Goal: Use online tool/utility: Utilize a website feature to perform a specific function

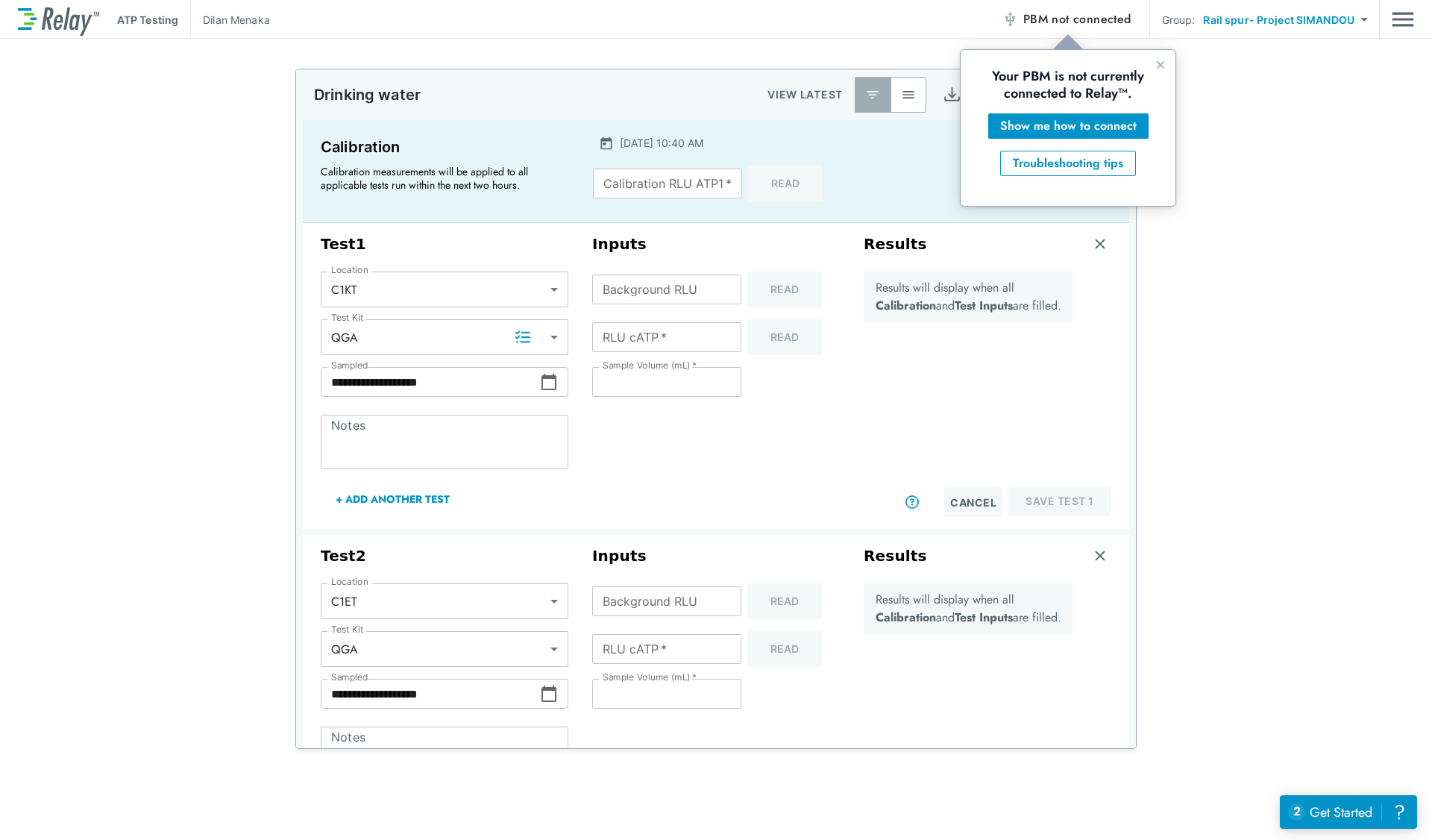
click at [1079, 14] on span "not connected" at bounding box center [1091, 18] width 79 height 17
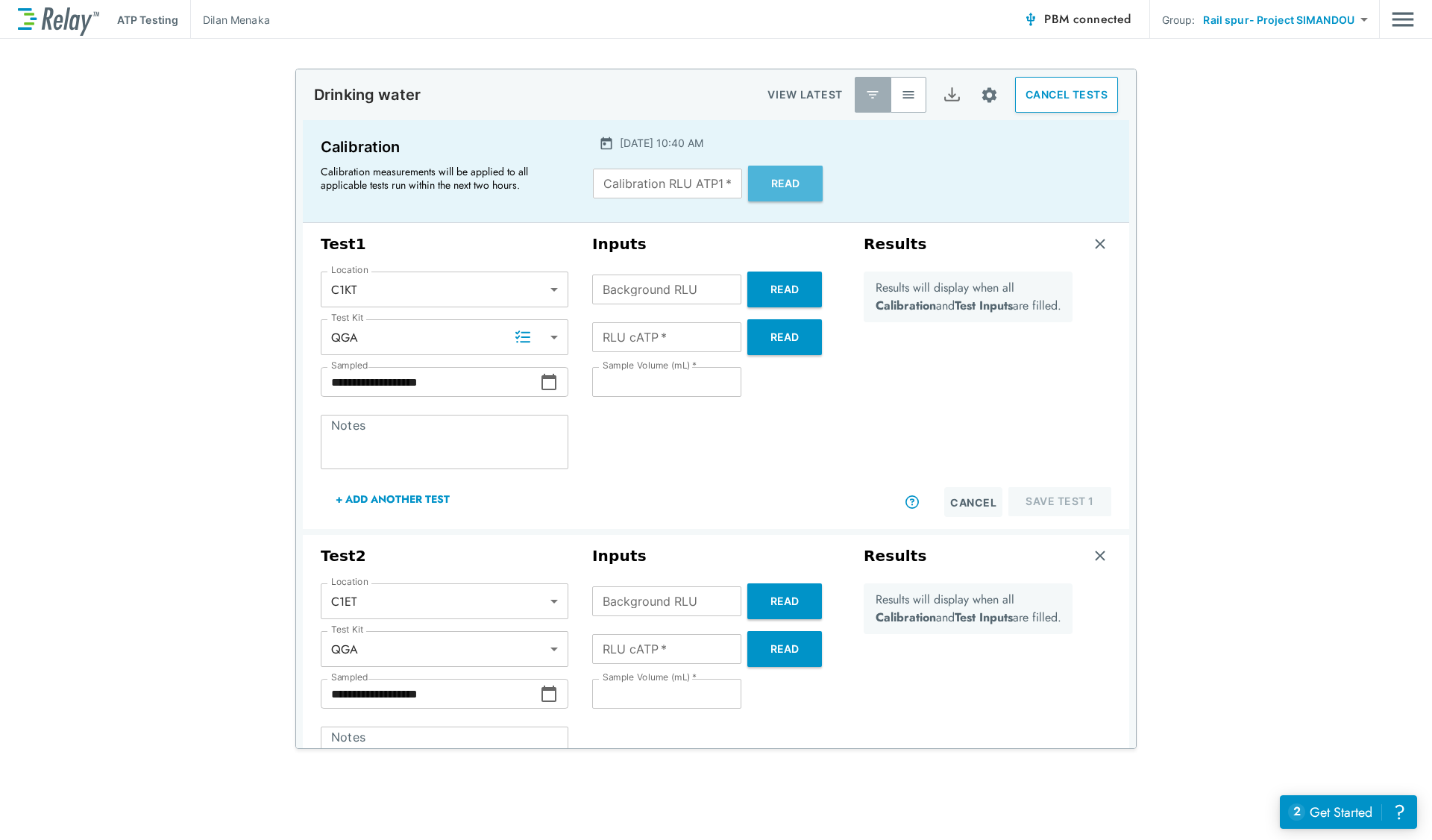
click at [794, 177] on button "Read" at bounding box center [784, 183] width 74 height 36
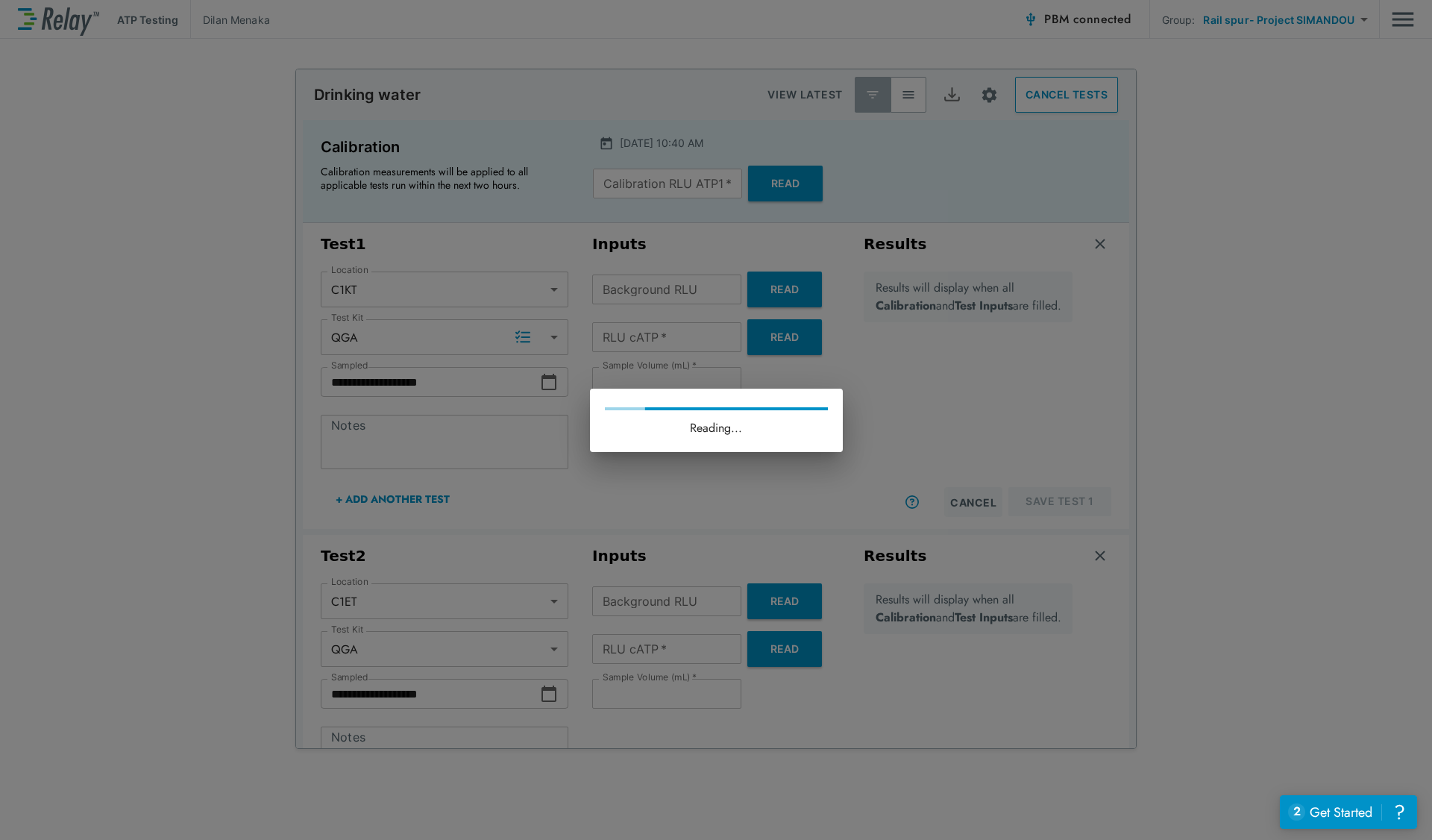
type input "*****"
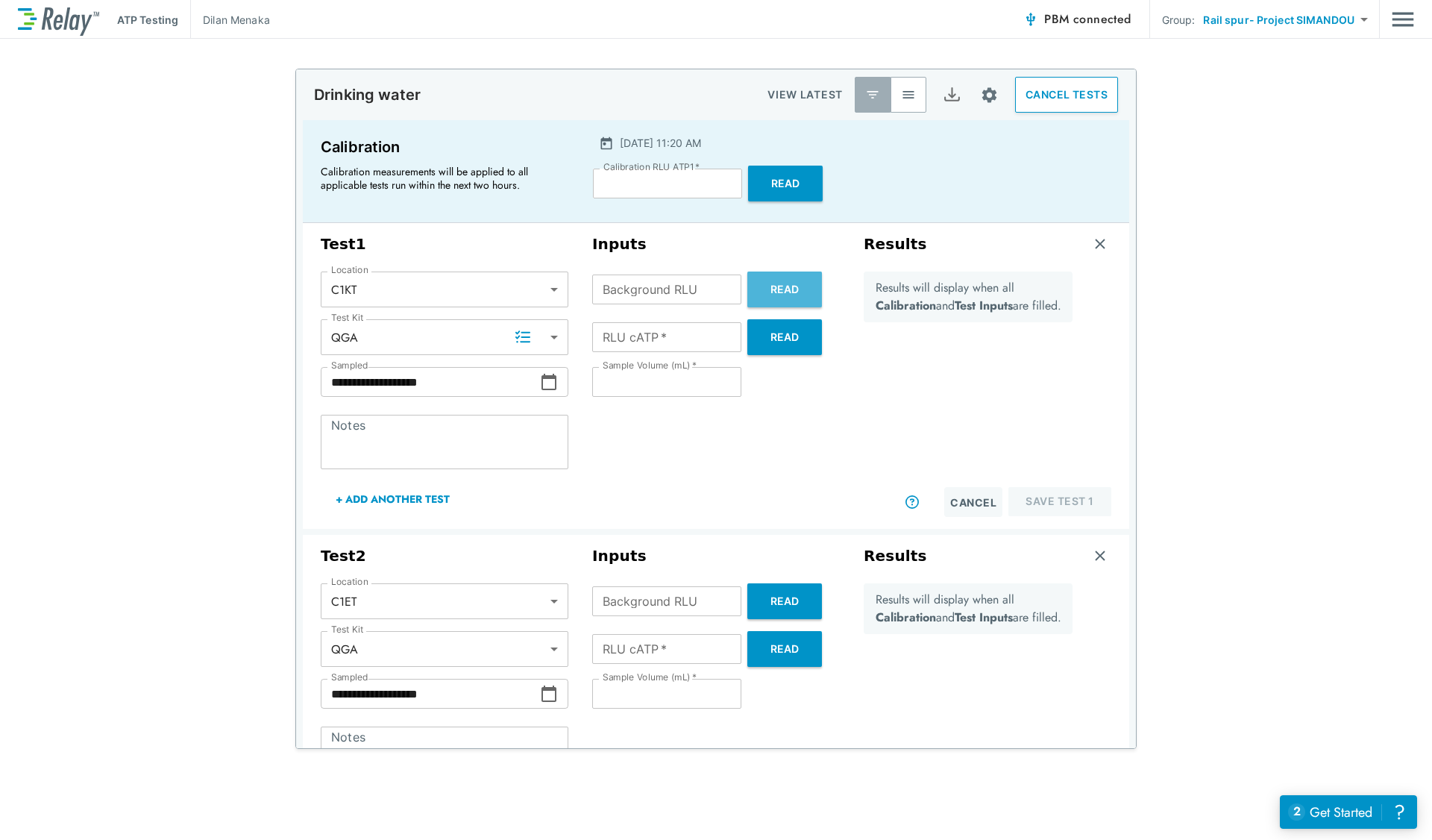
click at [789, 279] on button "Read" at bounding box center [784, 289] width 74 height 36
type input "*"
click at [776, 345] on button "Read" at bounding box center [784, 337] width 74 height 36
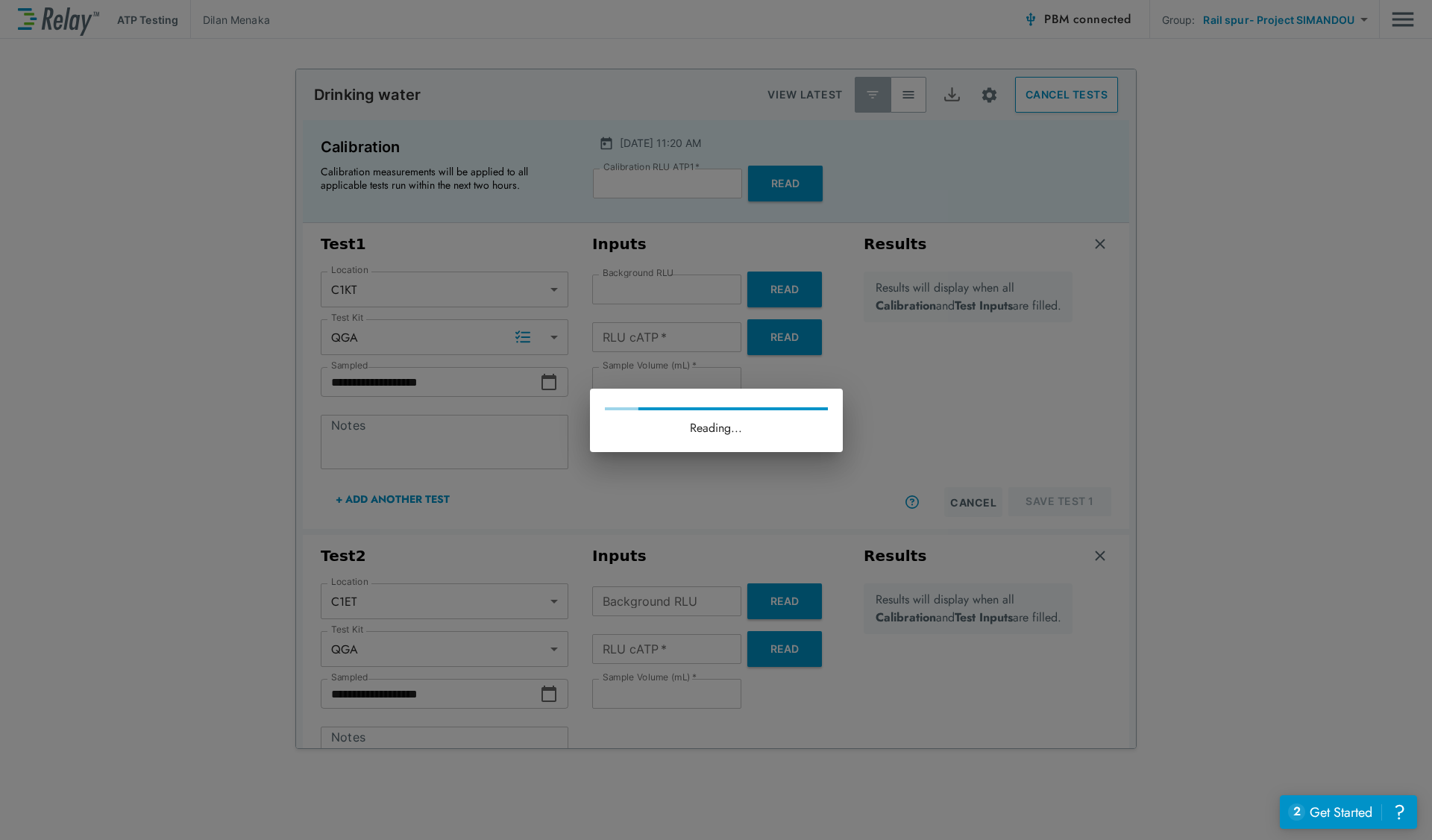
type input "**"
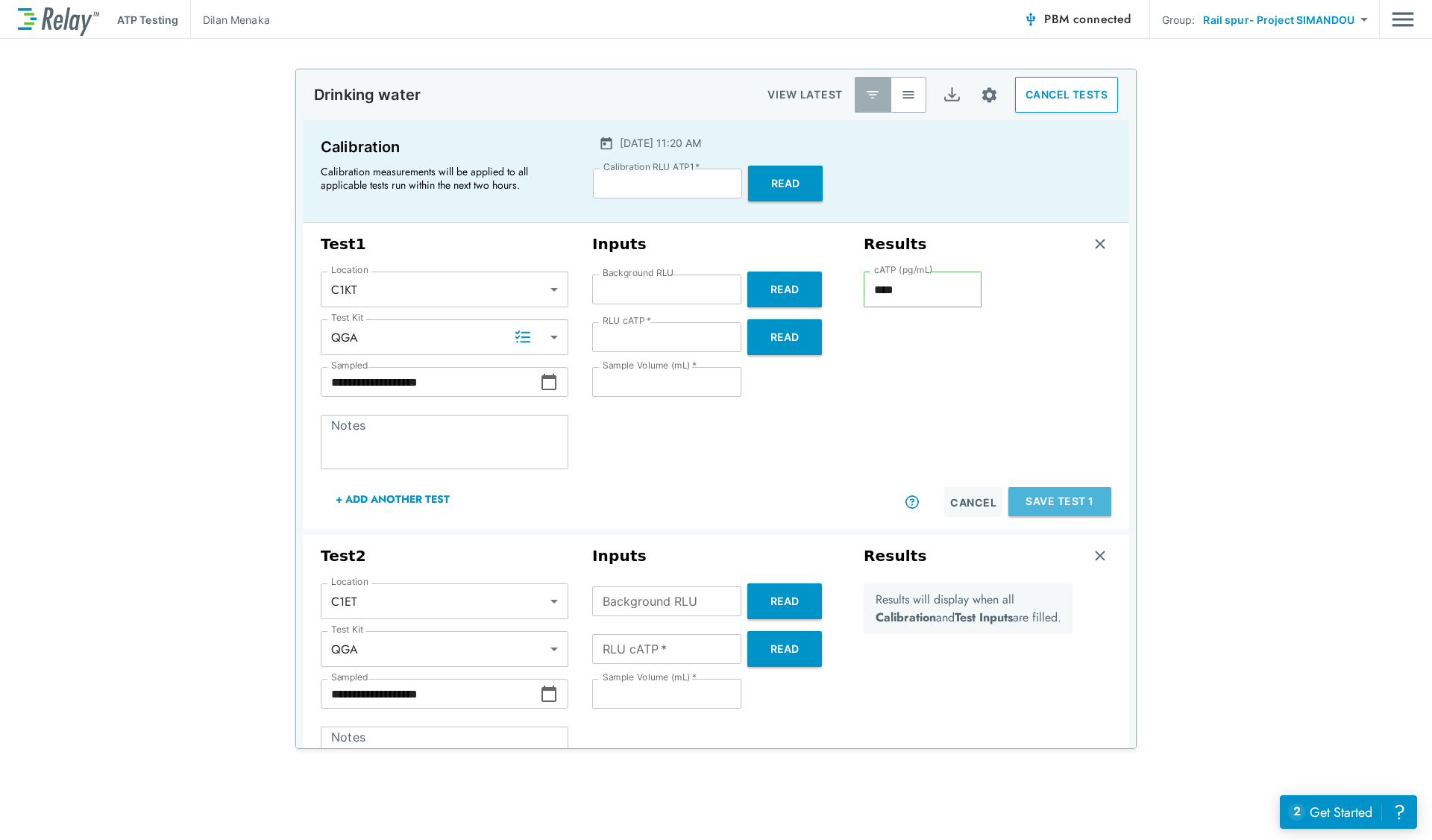
click at [1059, 498] on button "Save Test 1" at bounding box center [1060, 501] width 102 height 29
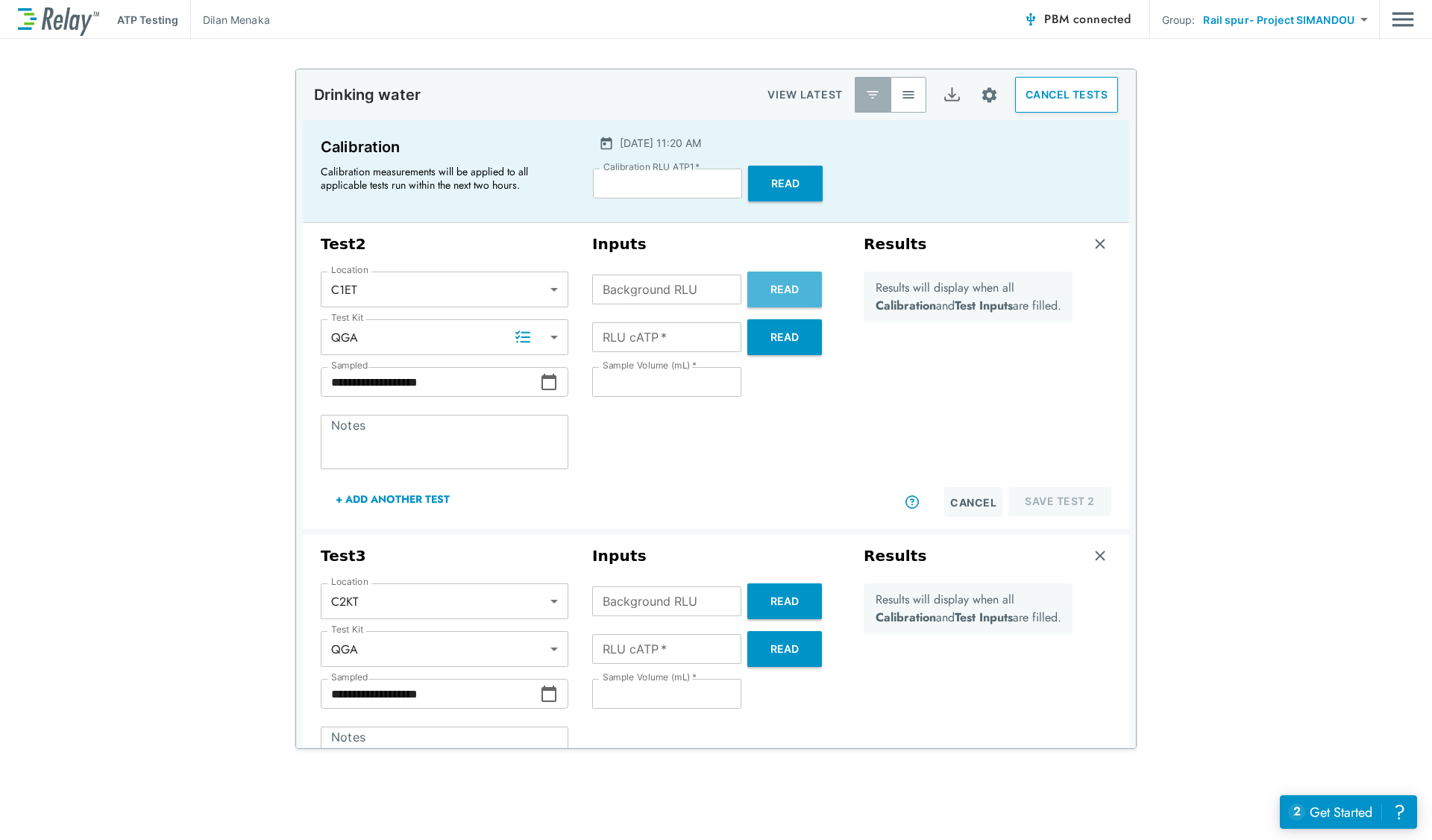
click at [791, 288] on button "Read" at bounding box center [784, 289] width 74 height 36
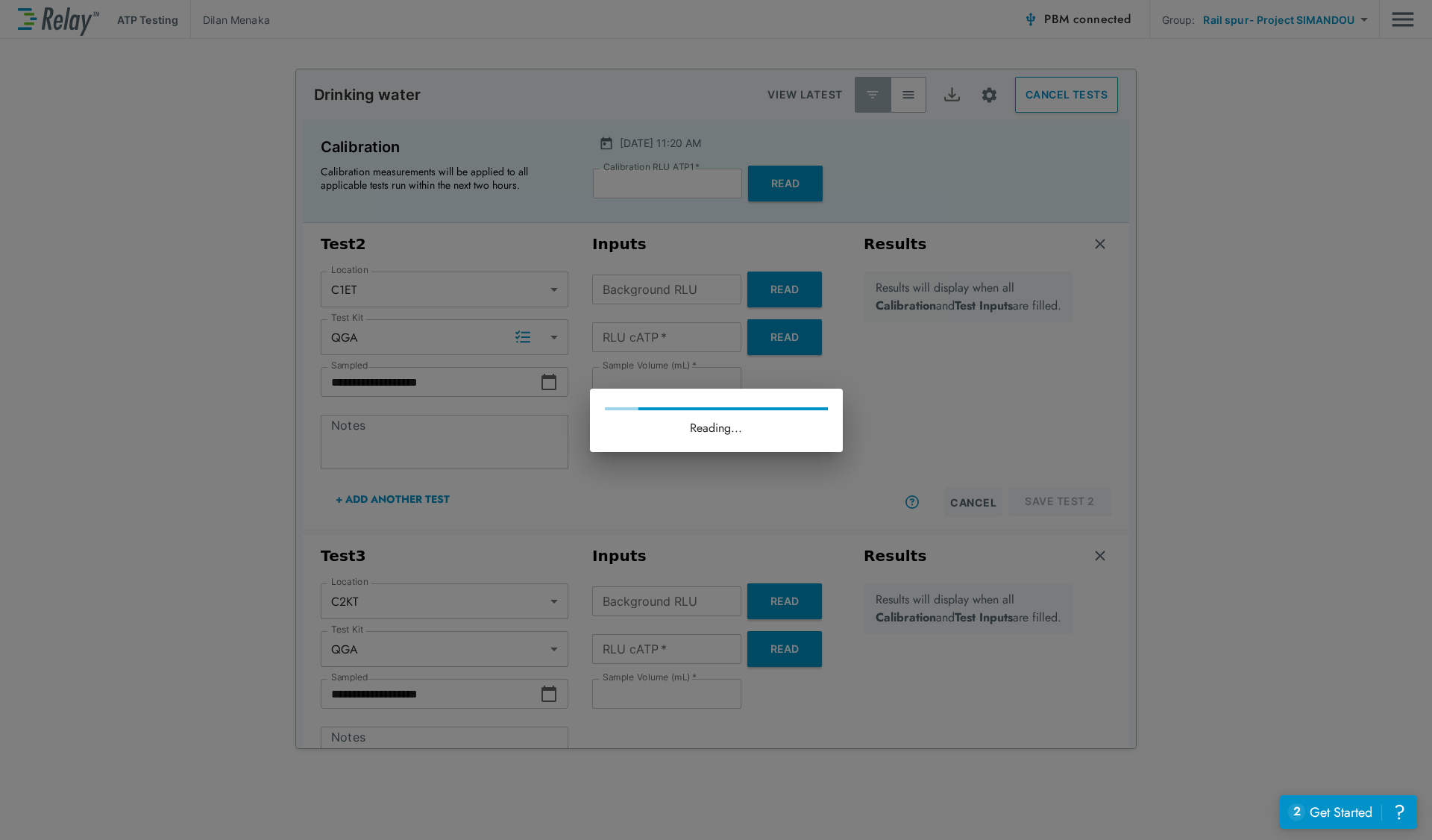
type input "*"
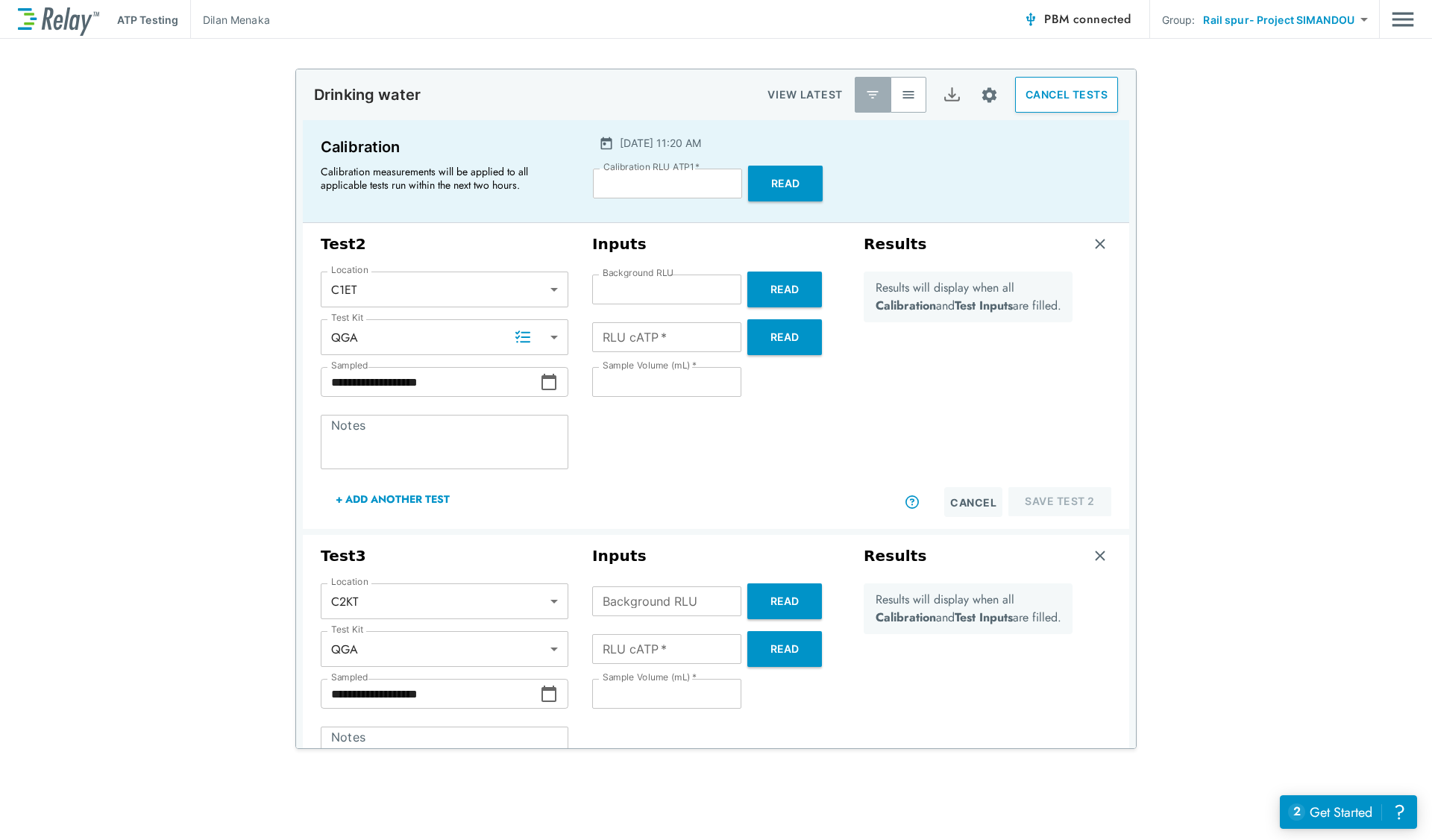
click at [781, 335] on button "Read" at bounding box center [784, 337] width 74 height 36
type input "*"
click at [1040, 504] on button "Save Test 2" at bounding box center [1060, 501] width 102 height 29
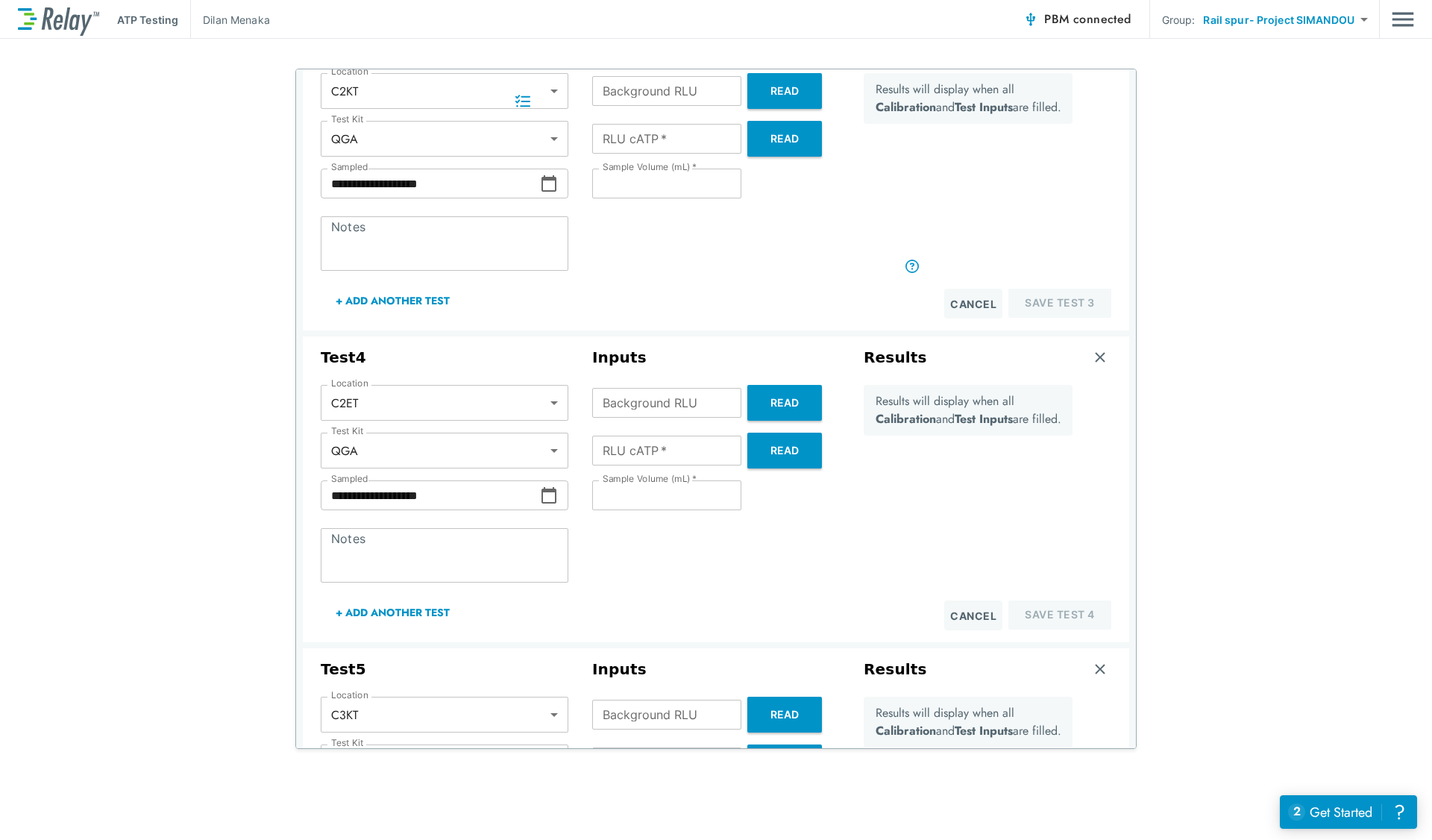
scroll to position [249, 0]
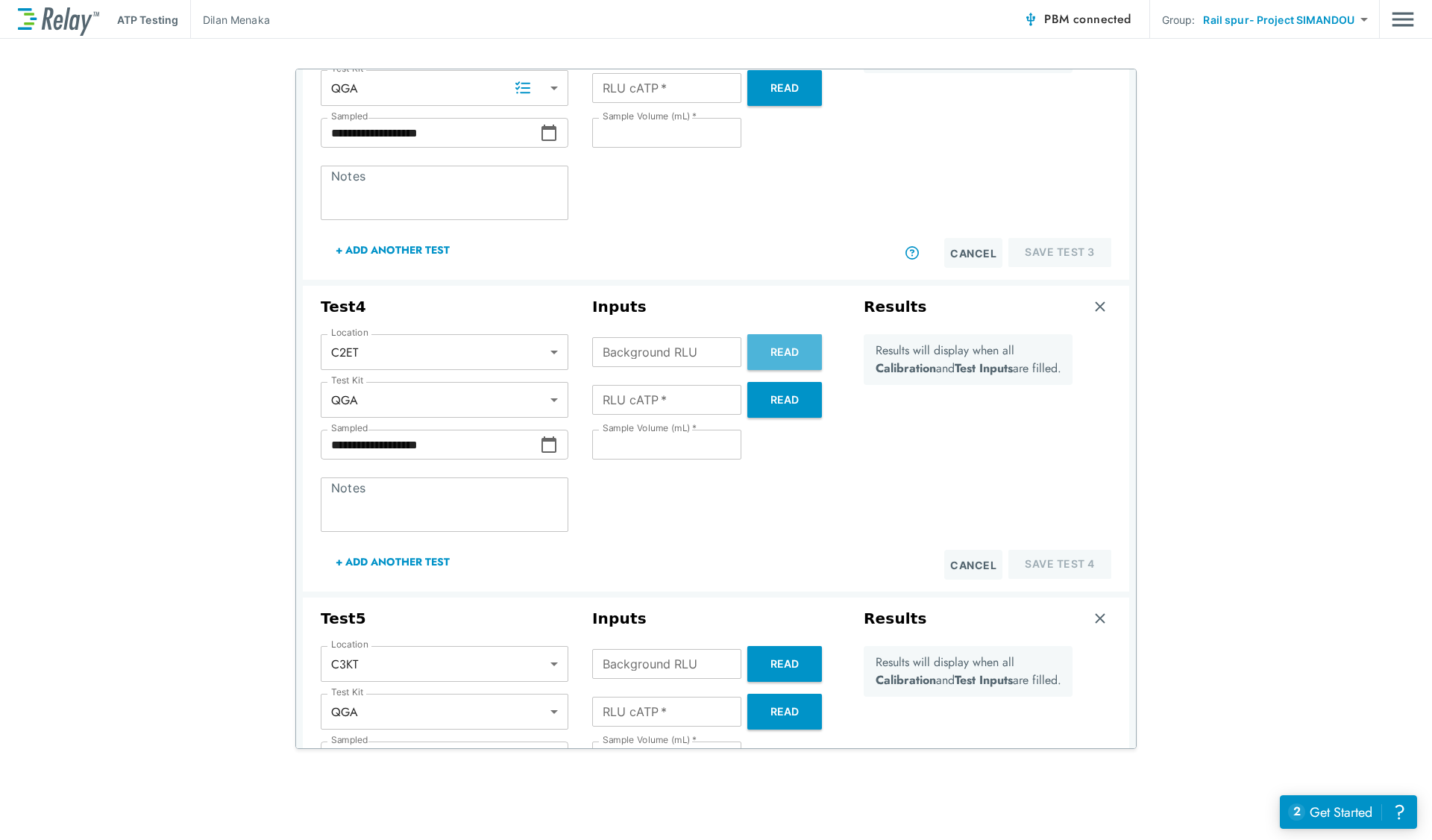
click at [786, 345] on button "Read" at bounding box center [784, 351] width 74 height 36
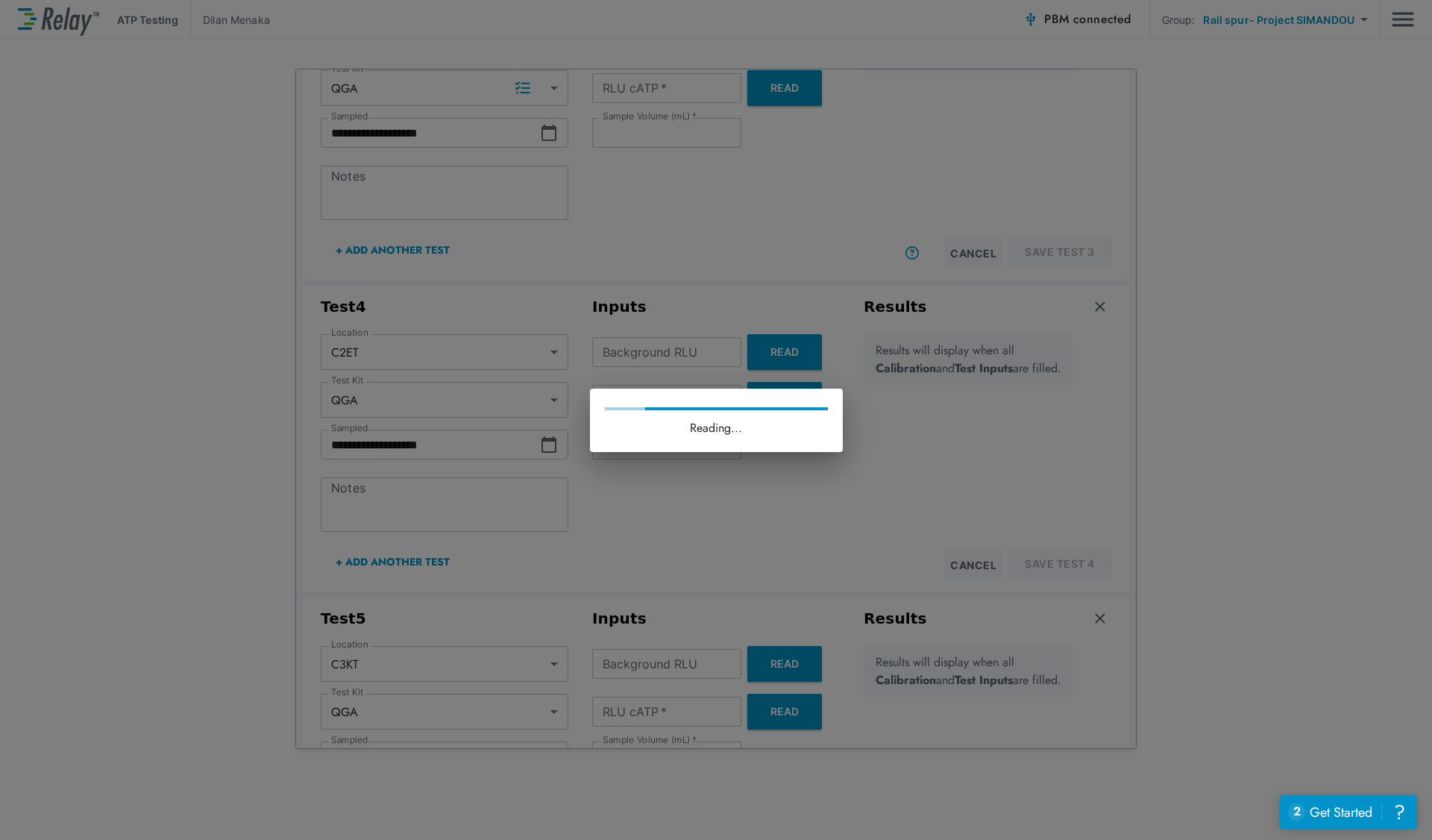
type input "*"
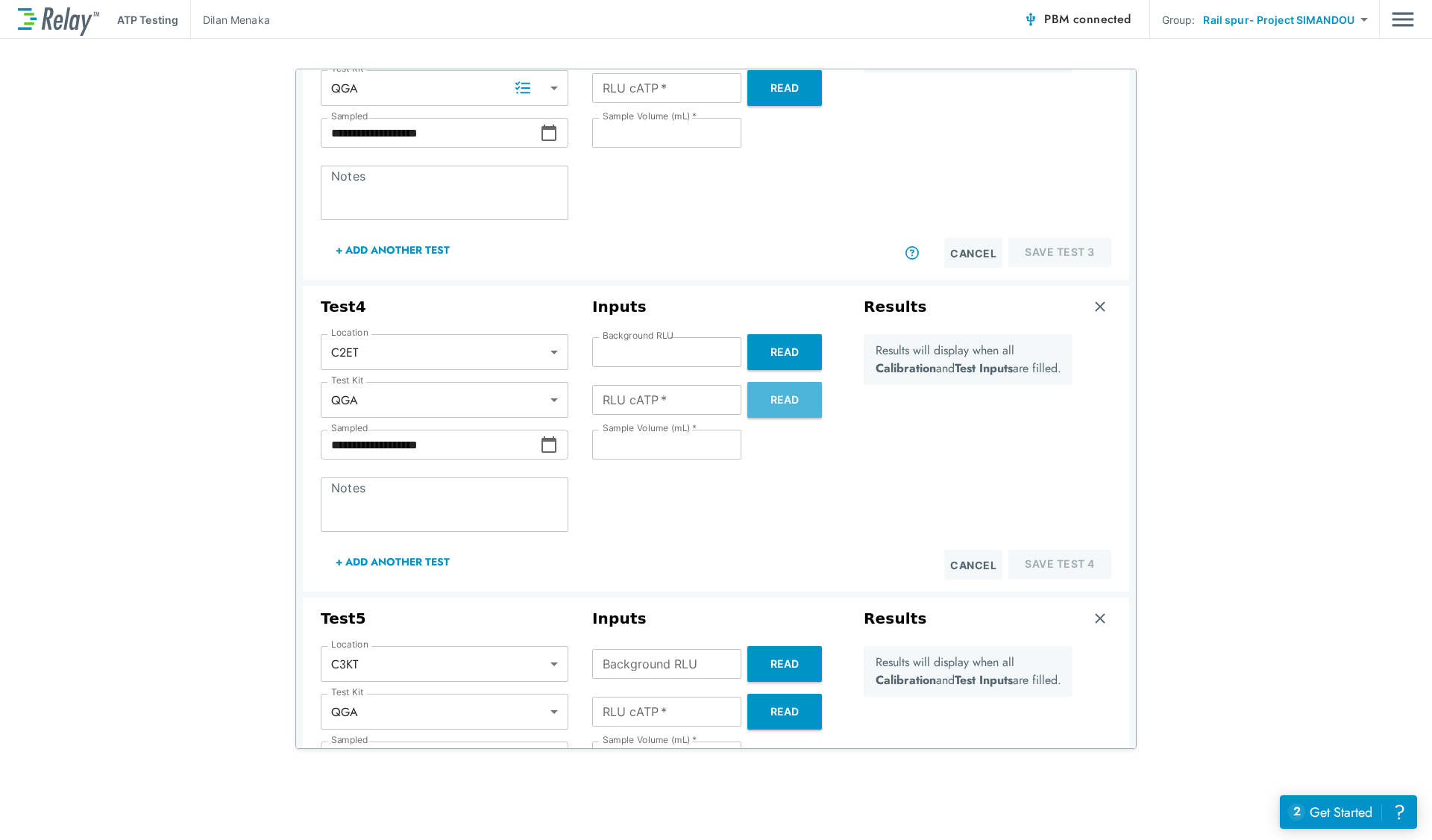
click at [766, 408] on button "Read" at bounding box center [784, 399] width 74 height 36
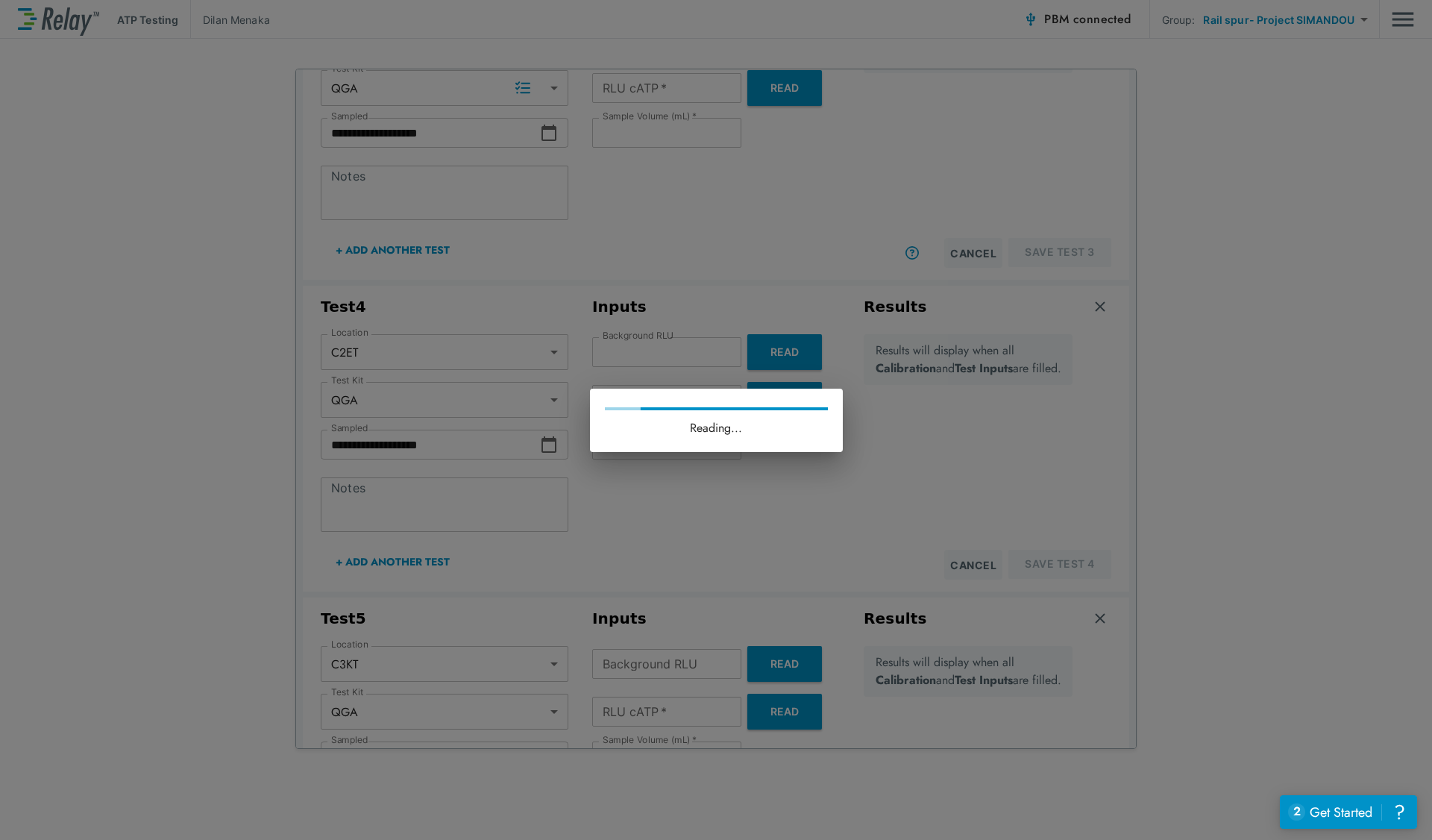
type input "*"
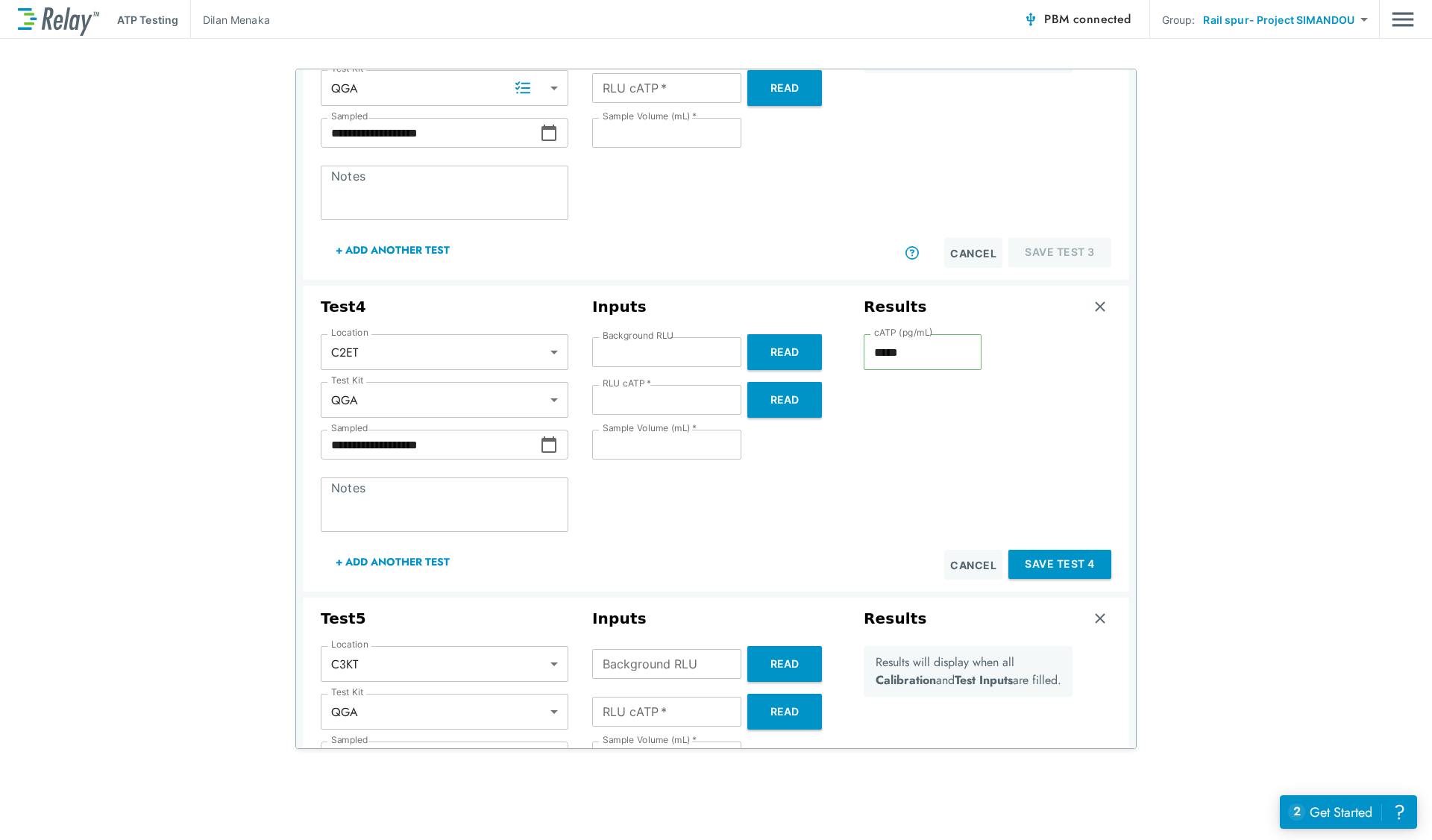
click at [1057, 560] on button "Save Test 4" at bounding box center [1060, 565] width 102 height 29
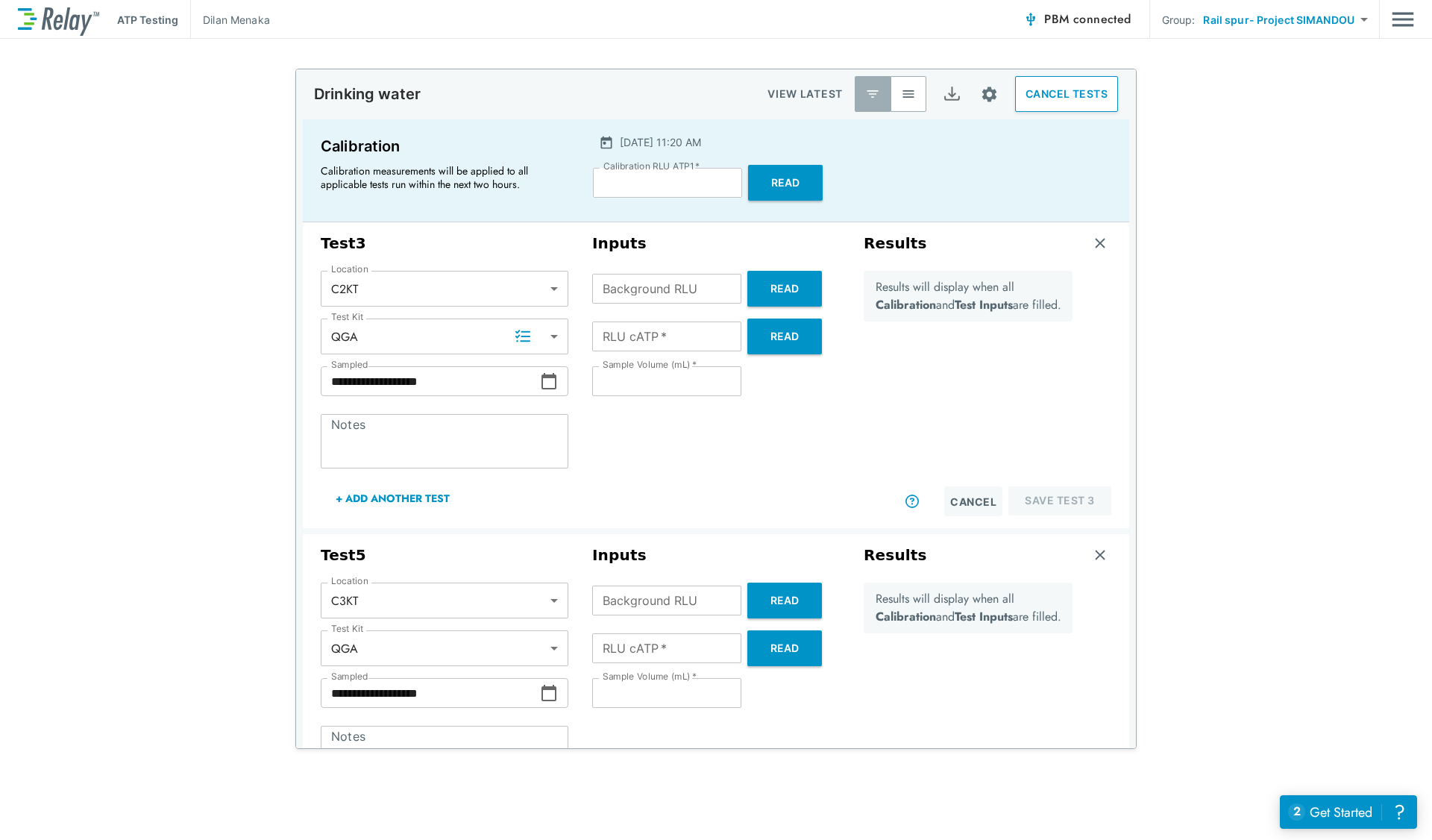
scroll to position [0, 0]
click at [787, 282] on button "Read" at bounding box center [784, 289] width 74 height 36
type input "*"
click at [786, 337] on button "Read" at bounding box center [784, 337] width 74 height 36
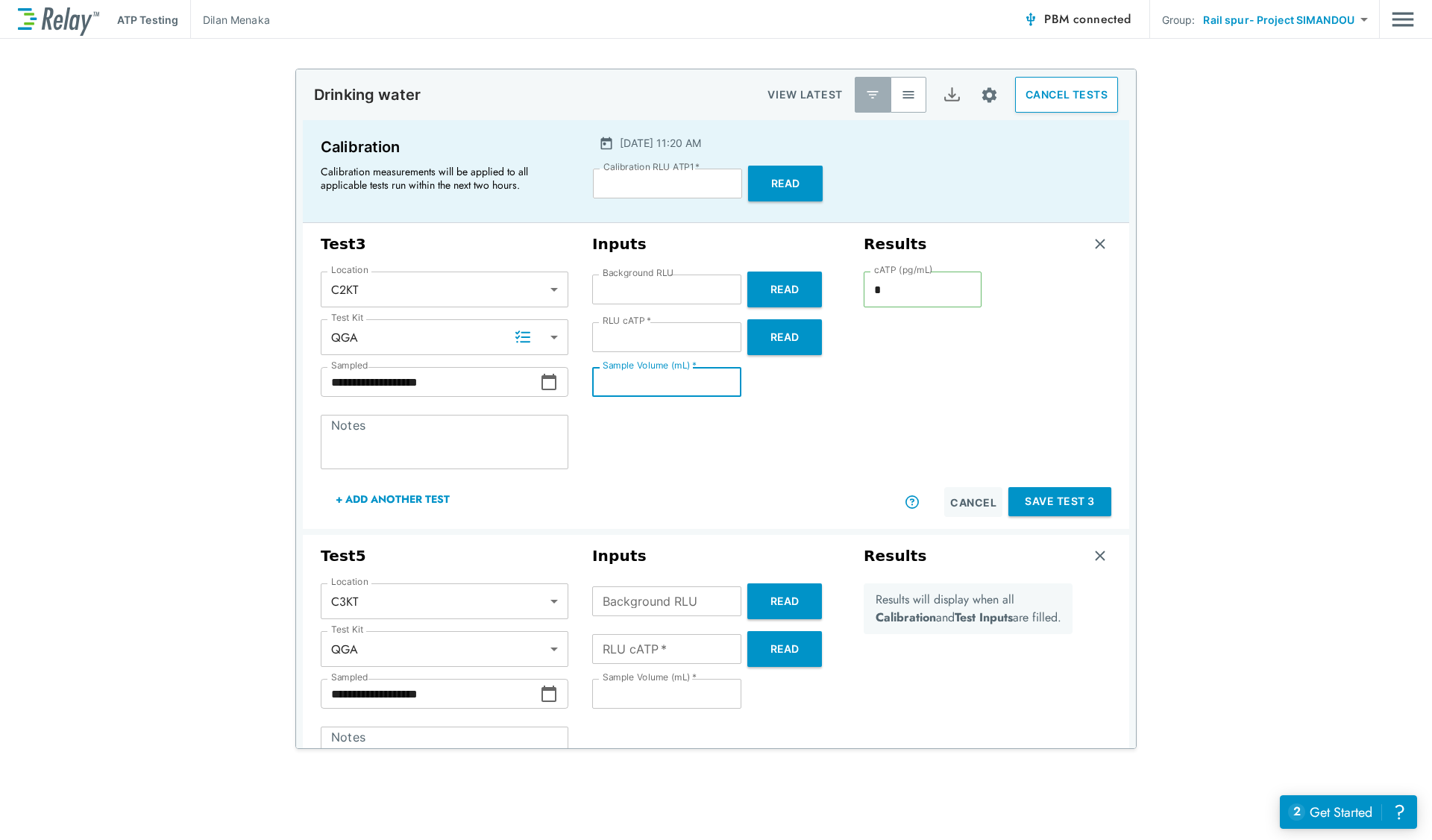
click at [670, 377] on input "**" at bounding box center [666, 382] width 149 height 30
click at [820, 397] on div "Inputs Background RLU * Background RLU Read RLU cATP   * * RLU cATP   * Read Sa…" at bounding box center [716, 375] width 272 height 294
click at [781, 337] on button "Read" at bounding box center [784, 337] width 74 height 36
type input "*"
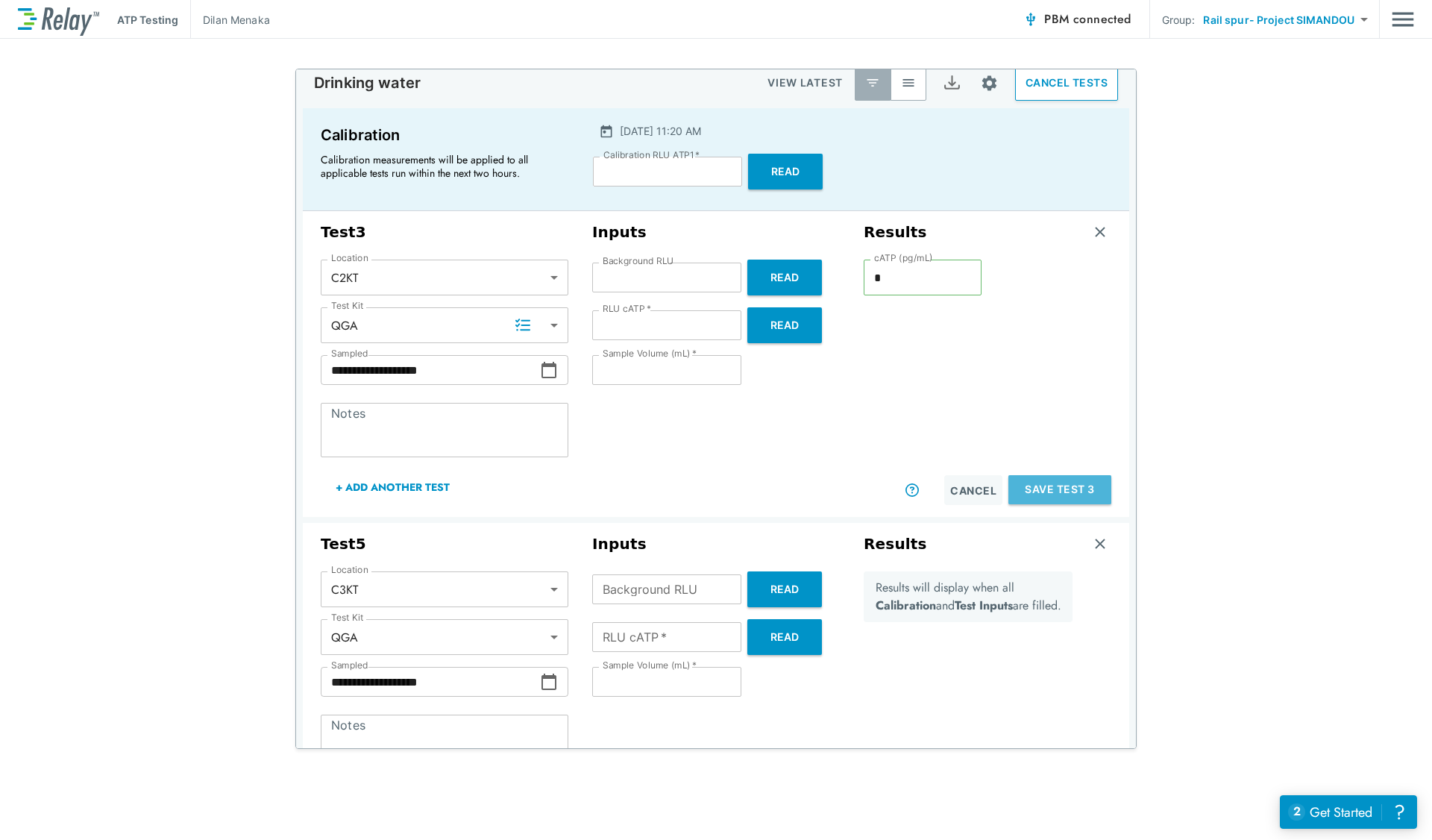
click at [1027, 486] on button "Save Test 3" at bounding box center [1060, 490] width 102 height 29
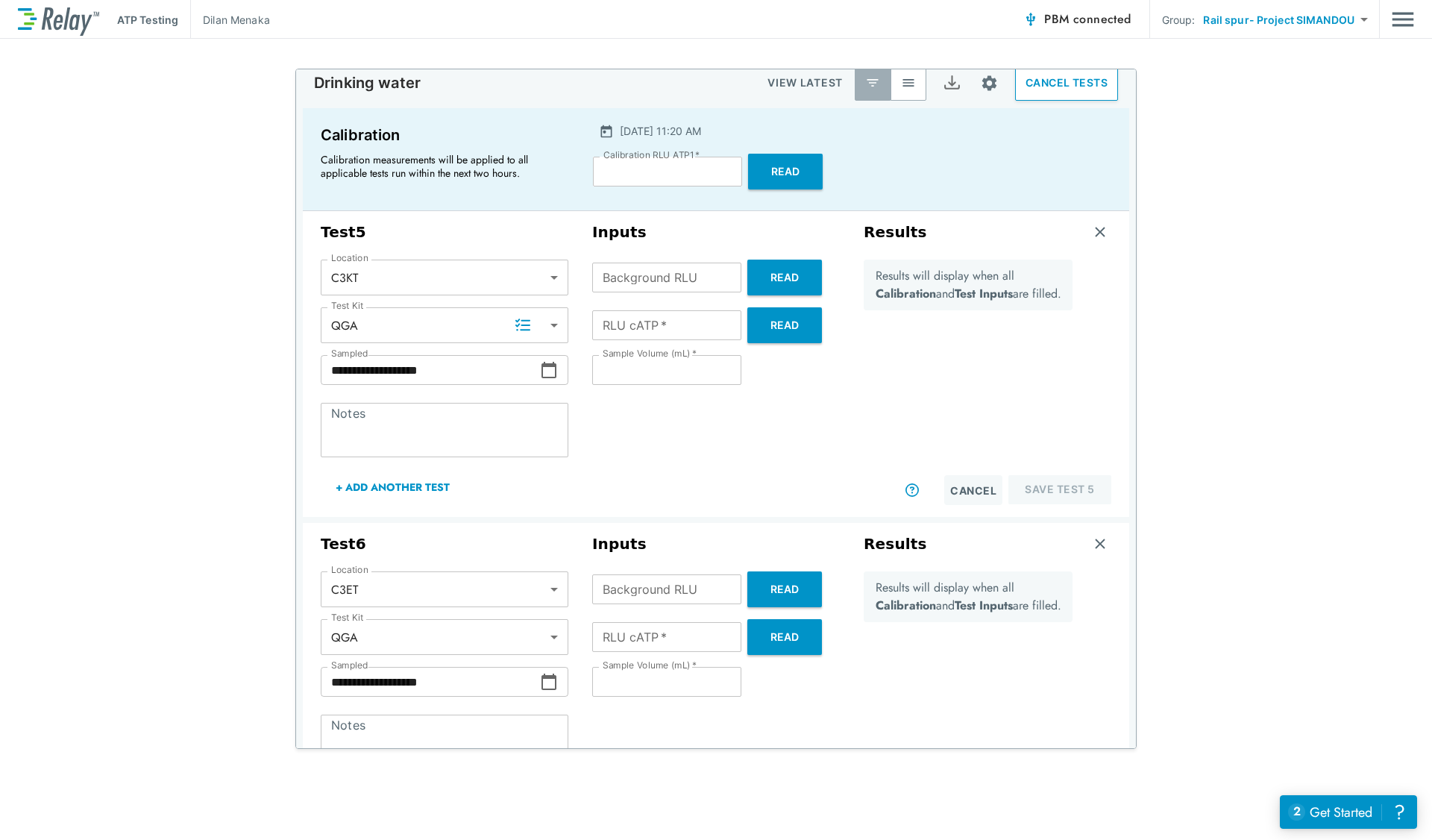
click at [776, 268] on button "Read" at bounding box center [784, 277] width 74 height 36
type input "*"
click at [766, 317] on button "Read" at bounding box center [784, 325] width 74 height 36
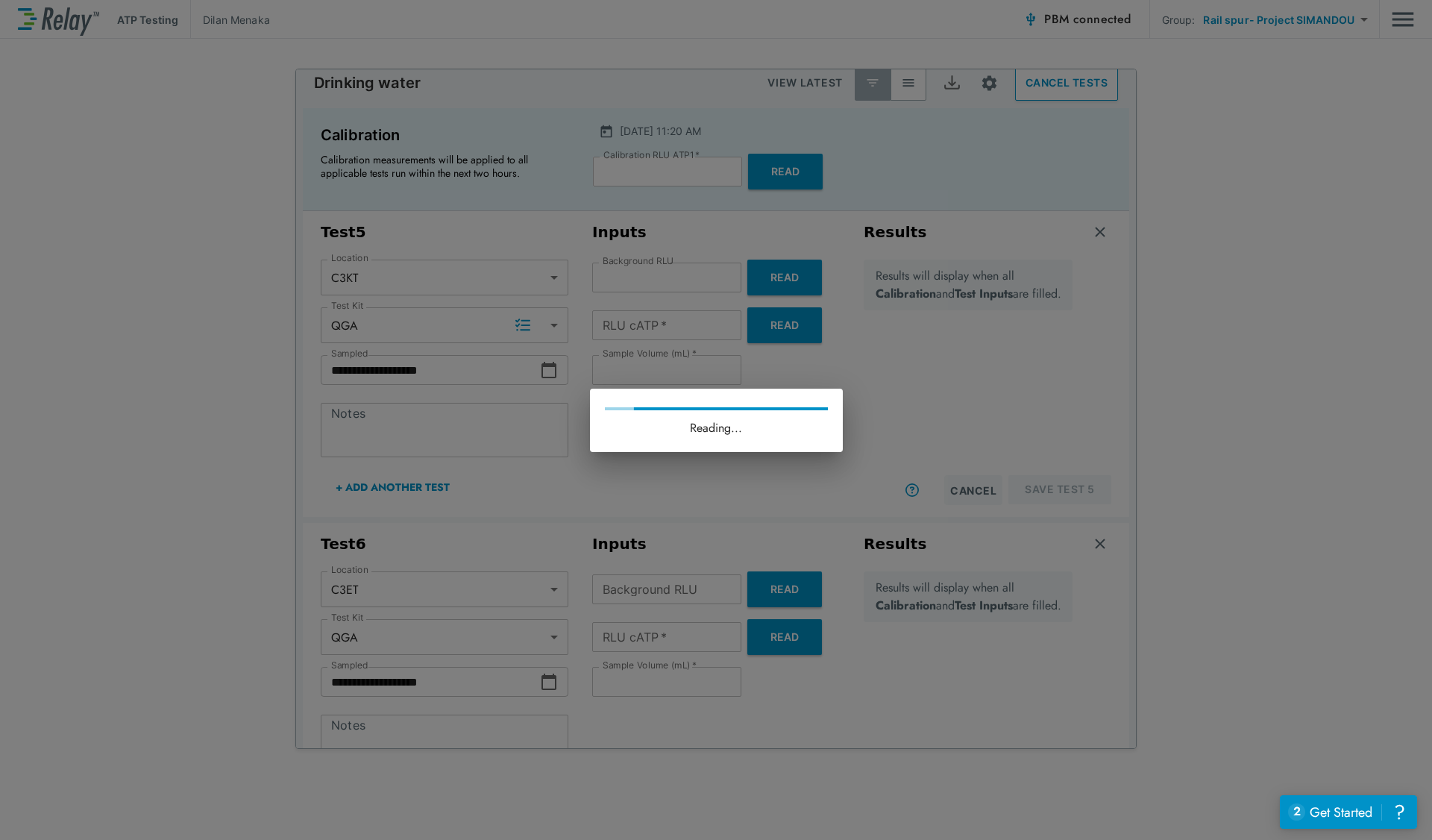
type input "**"
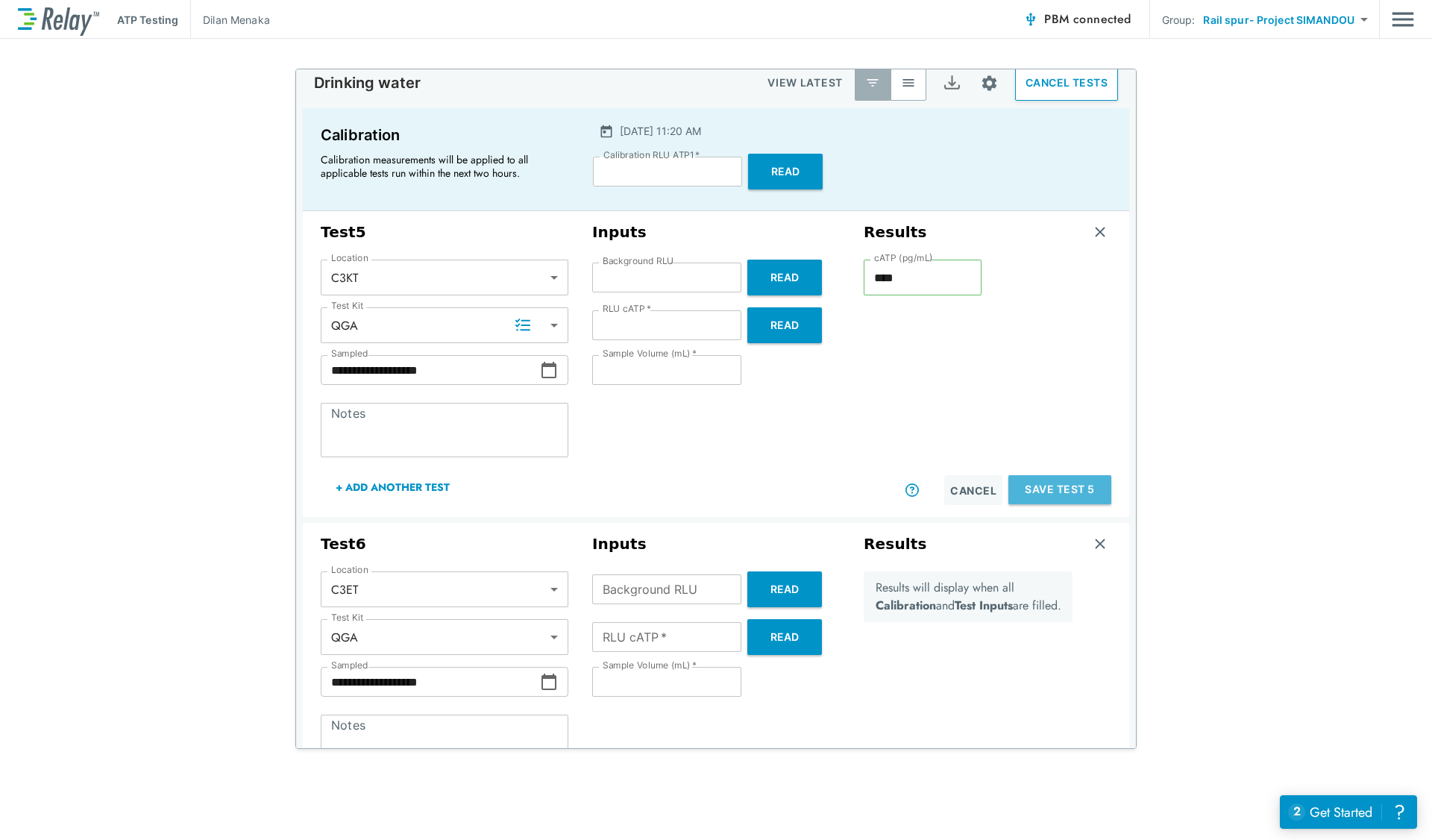
click at [1038, 490] on button "Save Test 5" at bounding box center [1060, 490] width 102 height 29
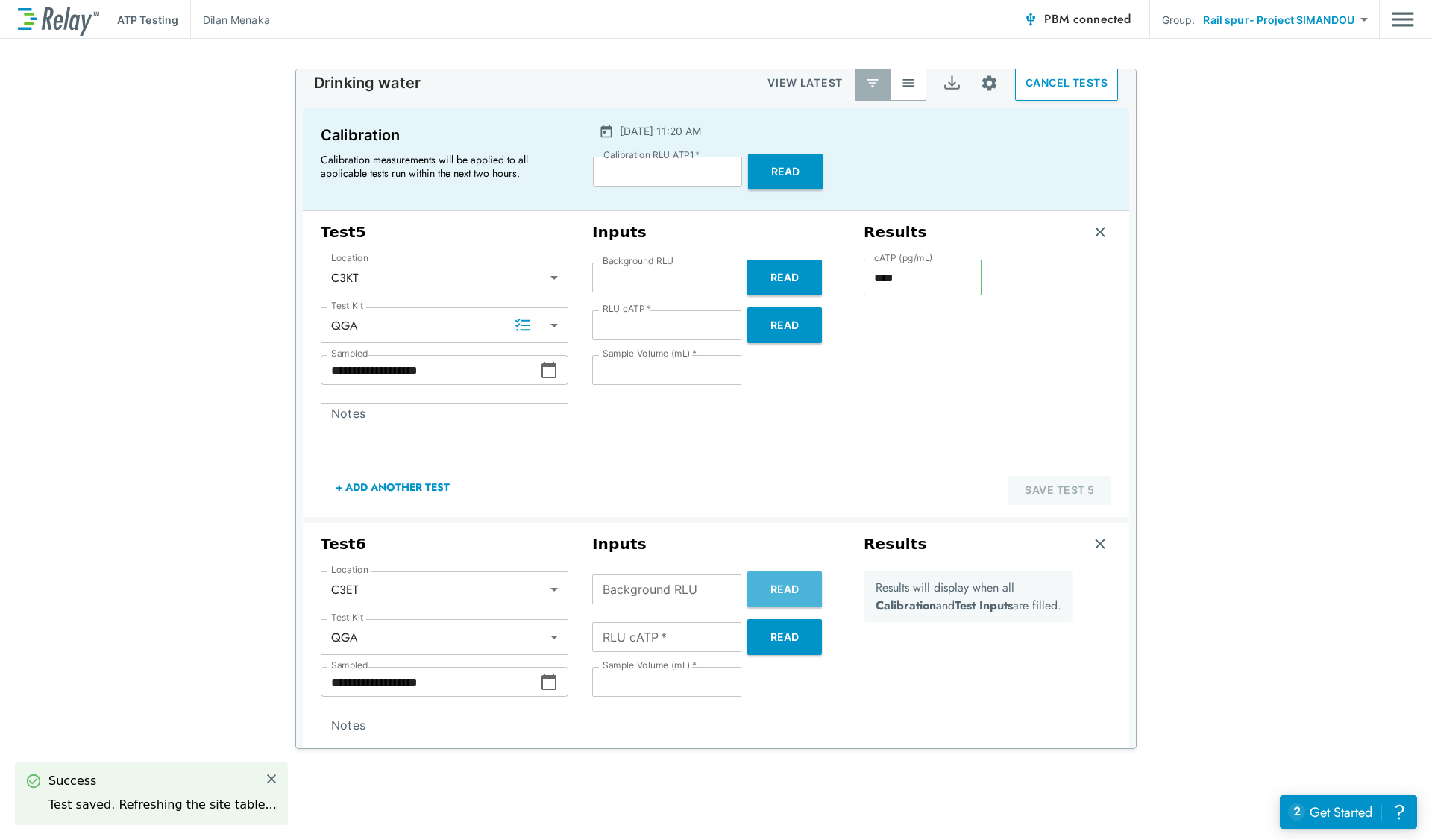
click at [780, 583] on button "Read" at bounding box center [784, 588] width 74 height 36
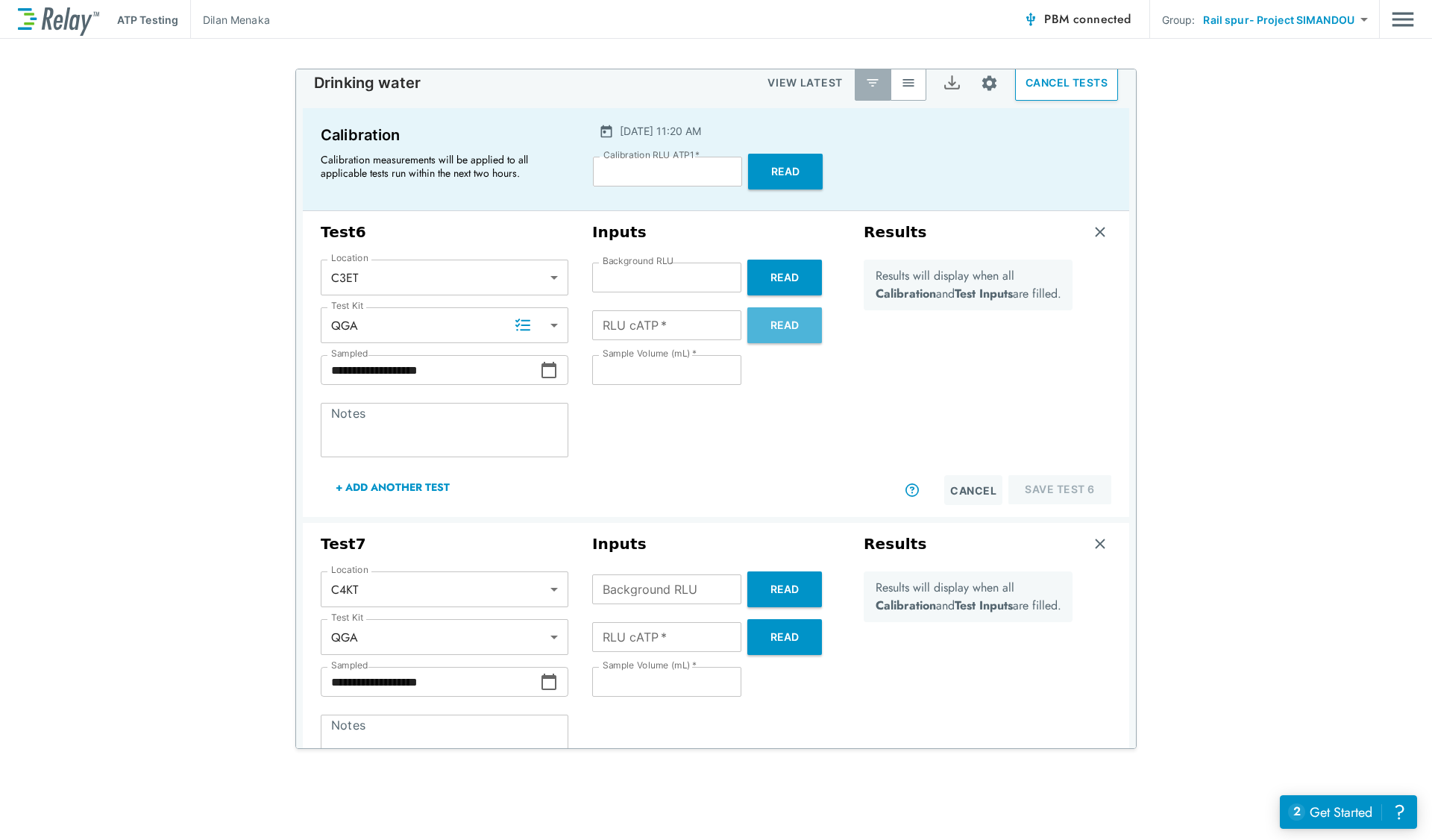
click at [782, 327] on button "Read" at bounding box center [784, 325] width 74 height 36
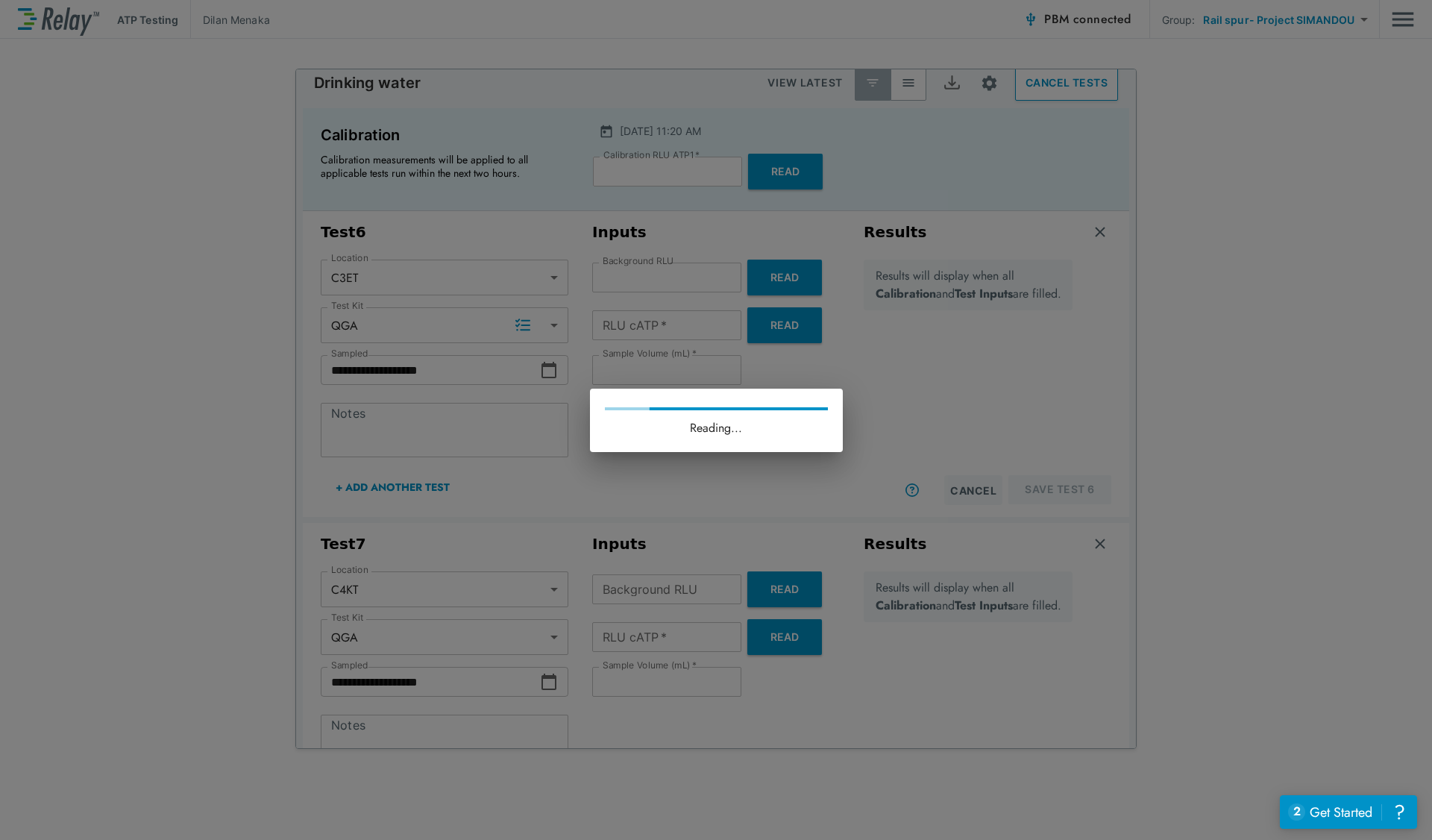
type input "**"
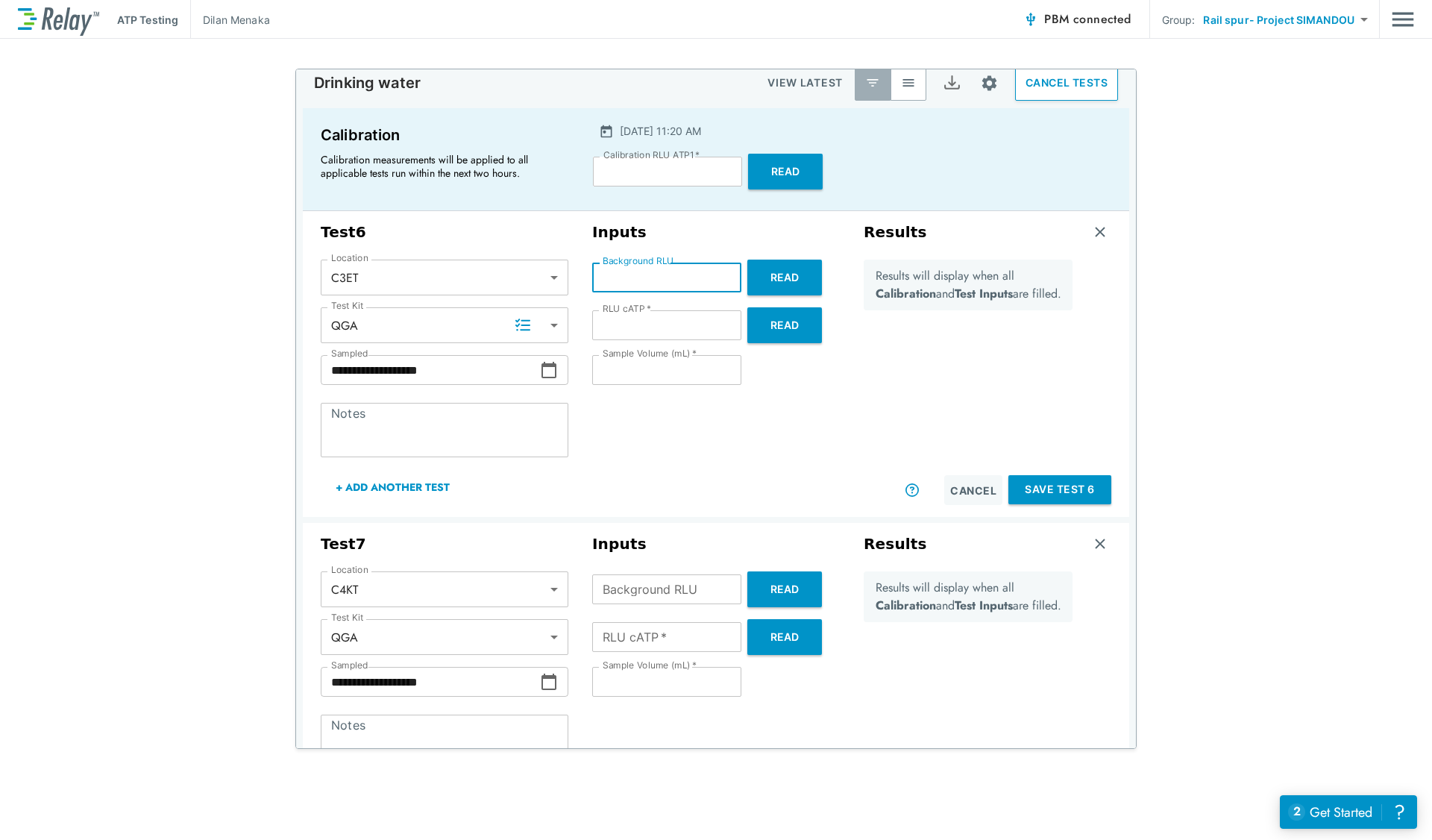
click at [681, 274] on input "Background RLU" at bounding box center [666, 277] width 149 height 30
type input "*"
click at [864, 423] on div "cATP (pg/mL) **** cATP (pg/mL)" at bounding box center [922, 368] width 118 height 216
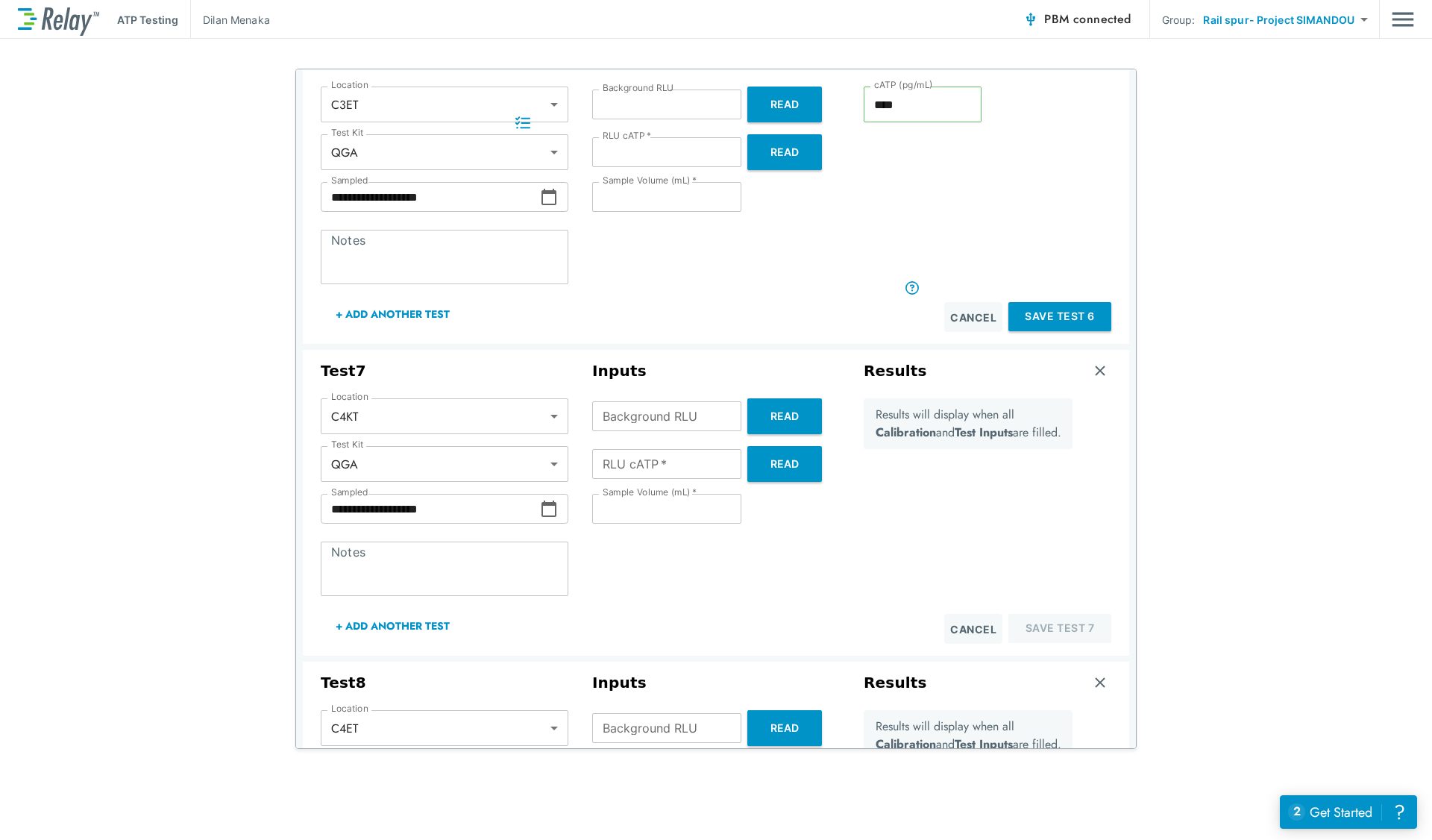
scroll to position [214, 0]
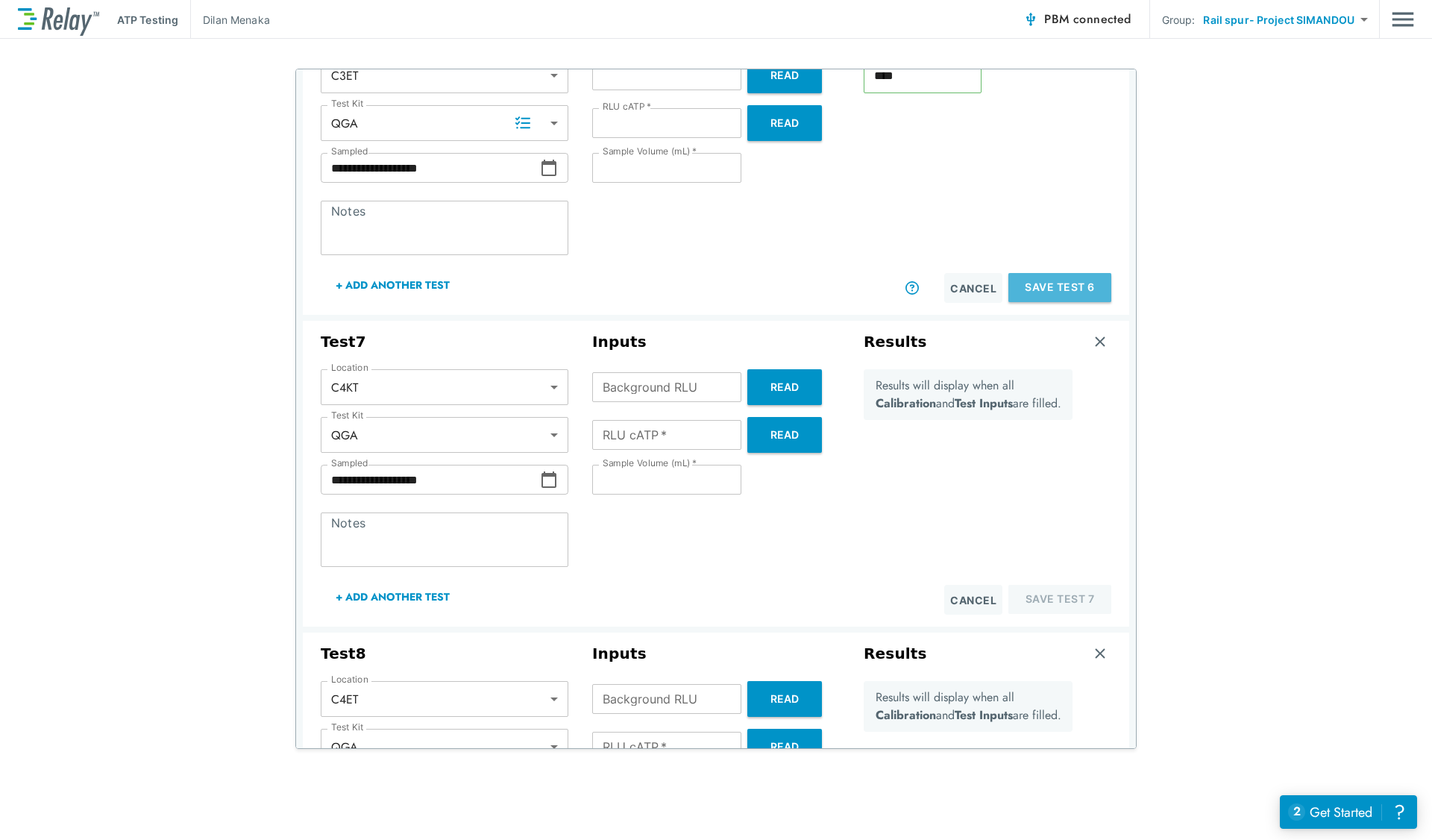
click at [1024, 288] on button "Save Test 6" at bounding box center [1060, 287] width 102 height 29
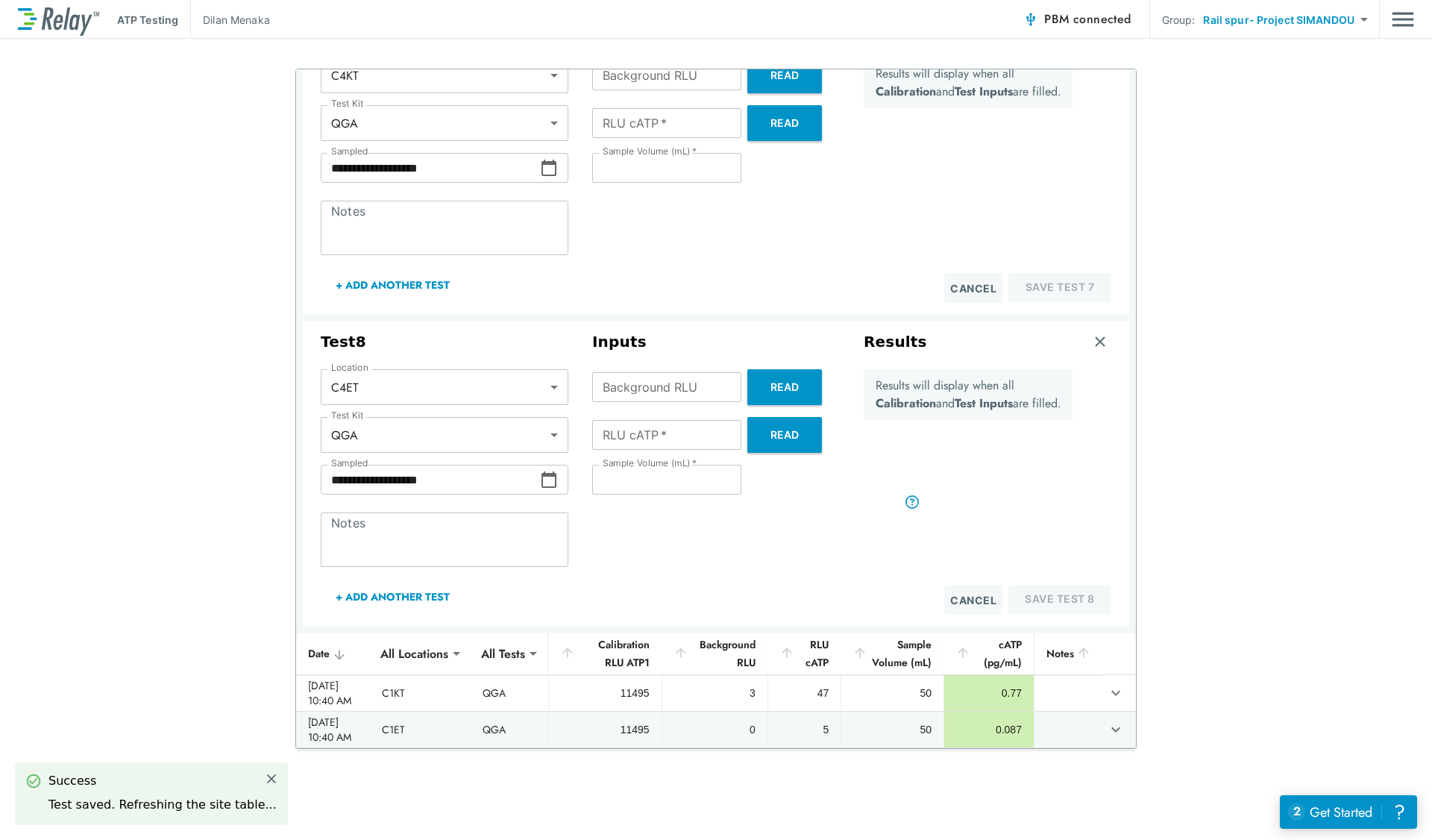
scroll to position [0, 0]
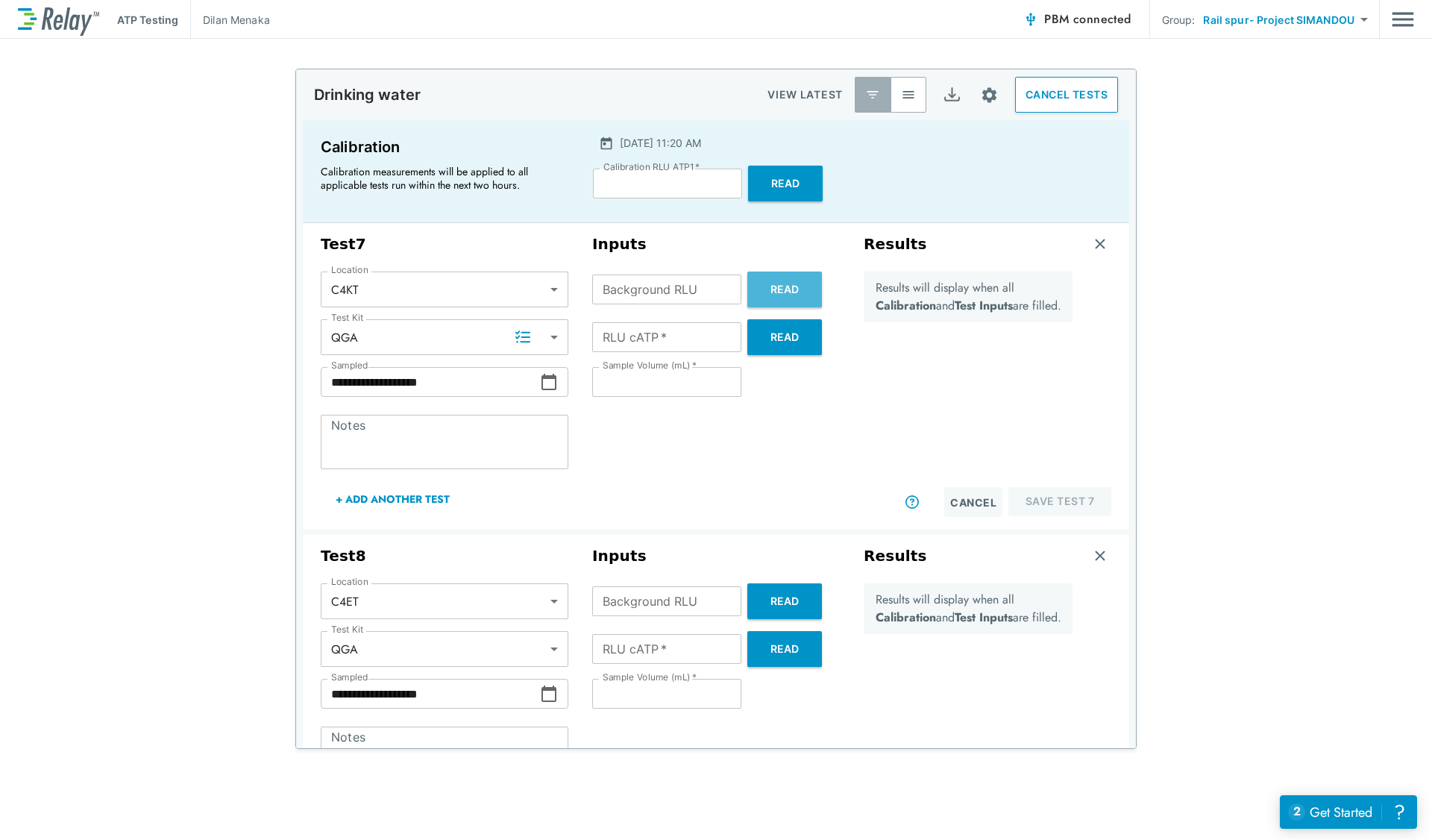
click at [772, 287] on button "Read" at bounding box center [784, 289] width 74 height 36
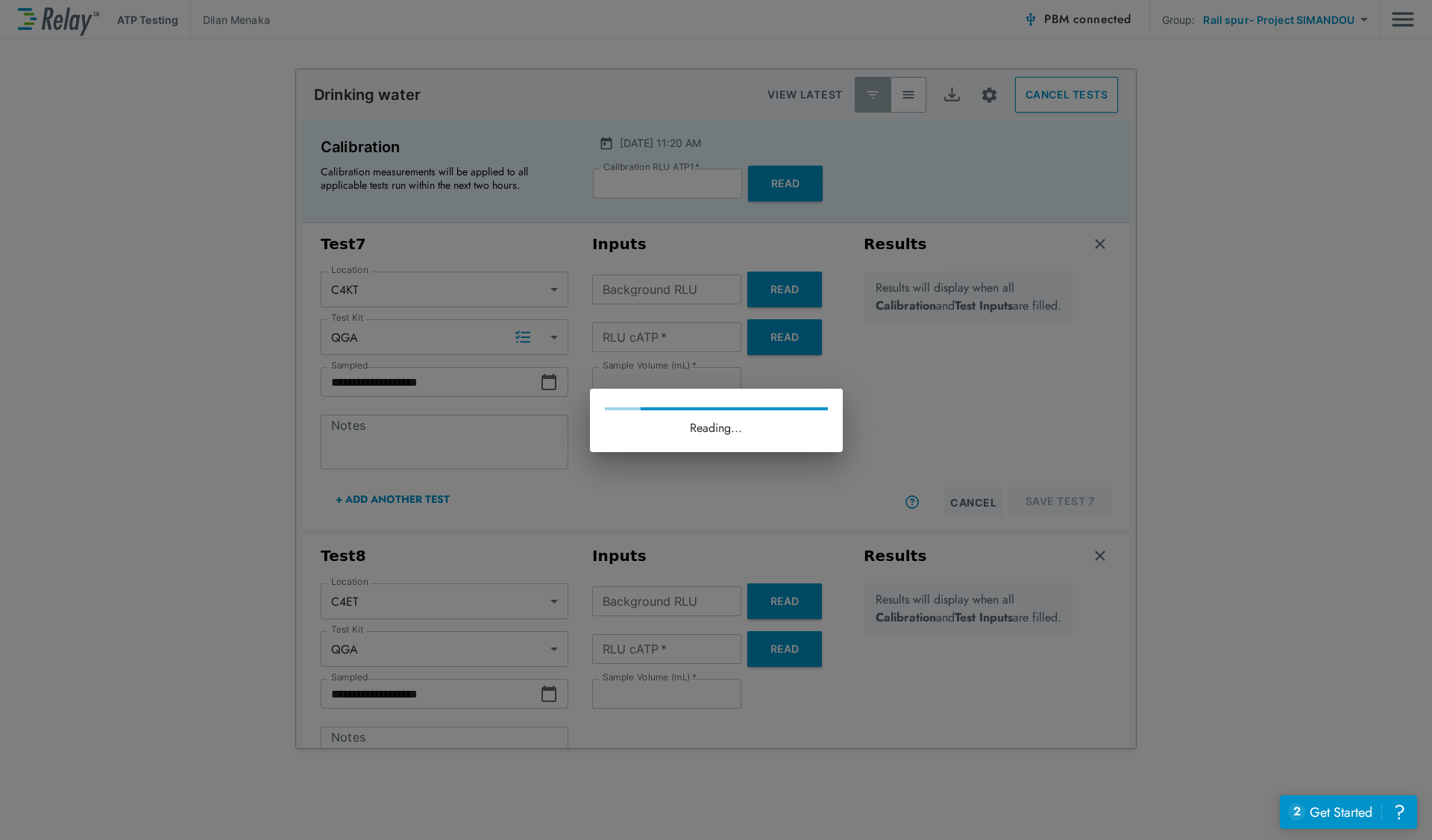
type input "**"
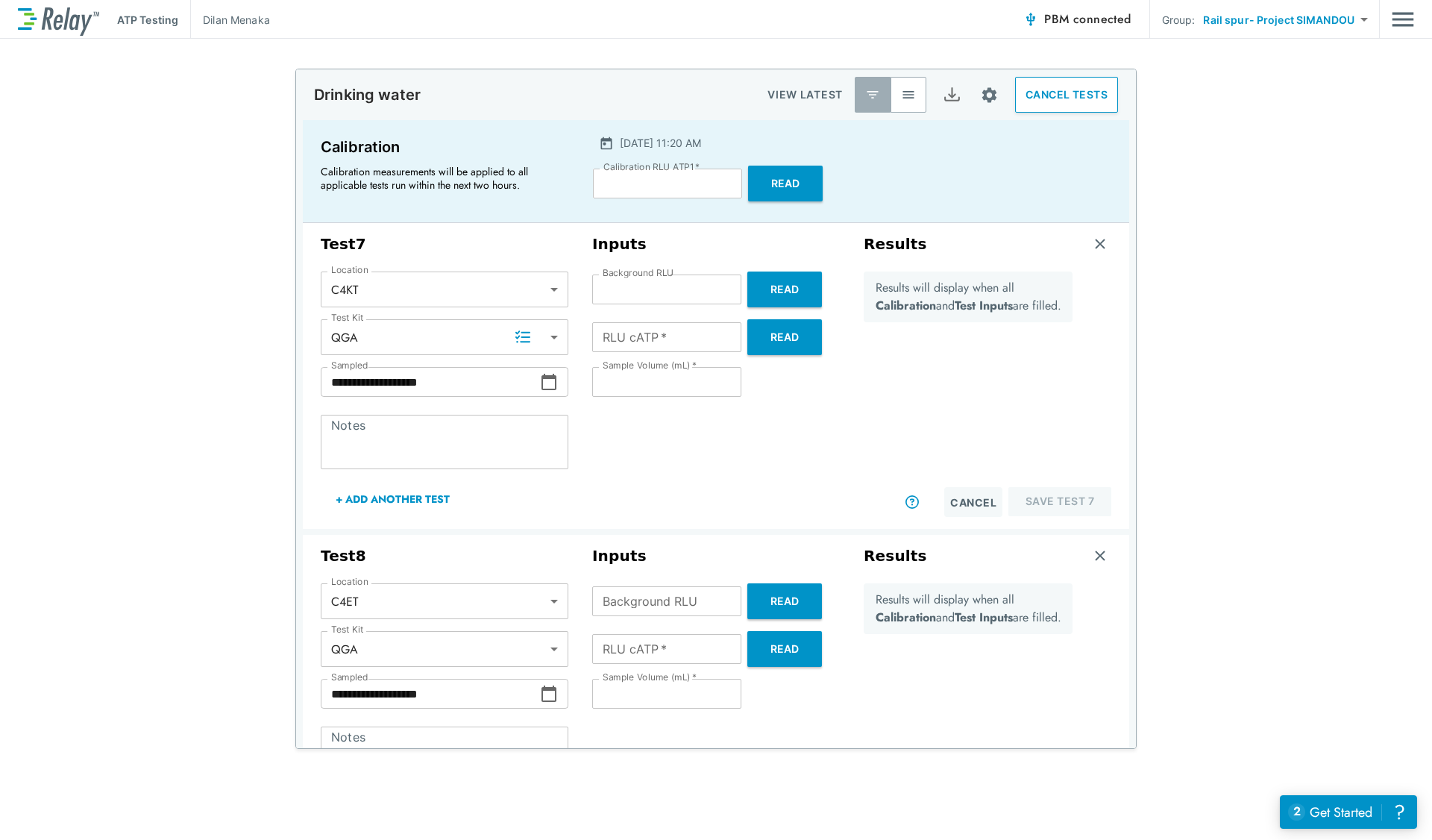
click at [773, 340] on button "Read" at bounding box center [784, 337] width 74 height 36
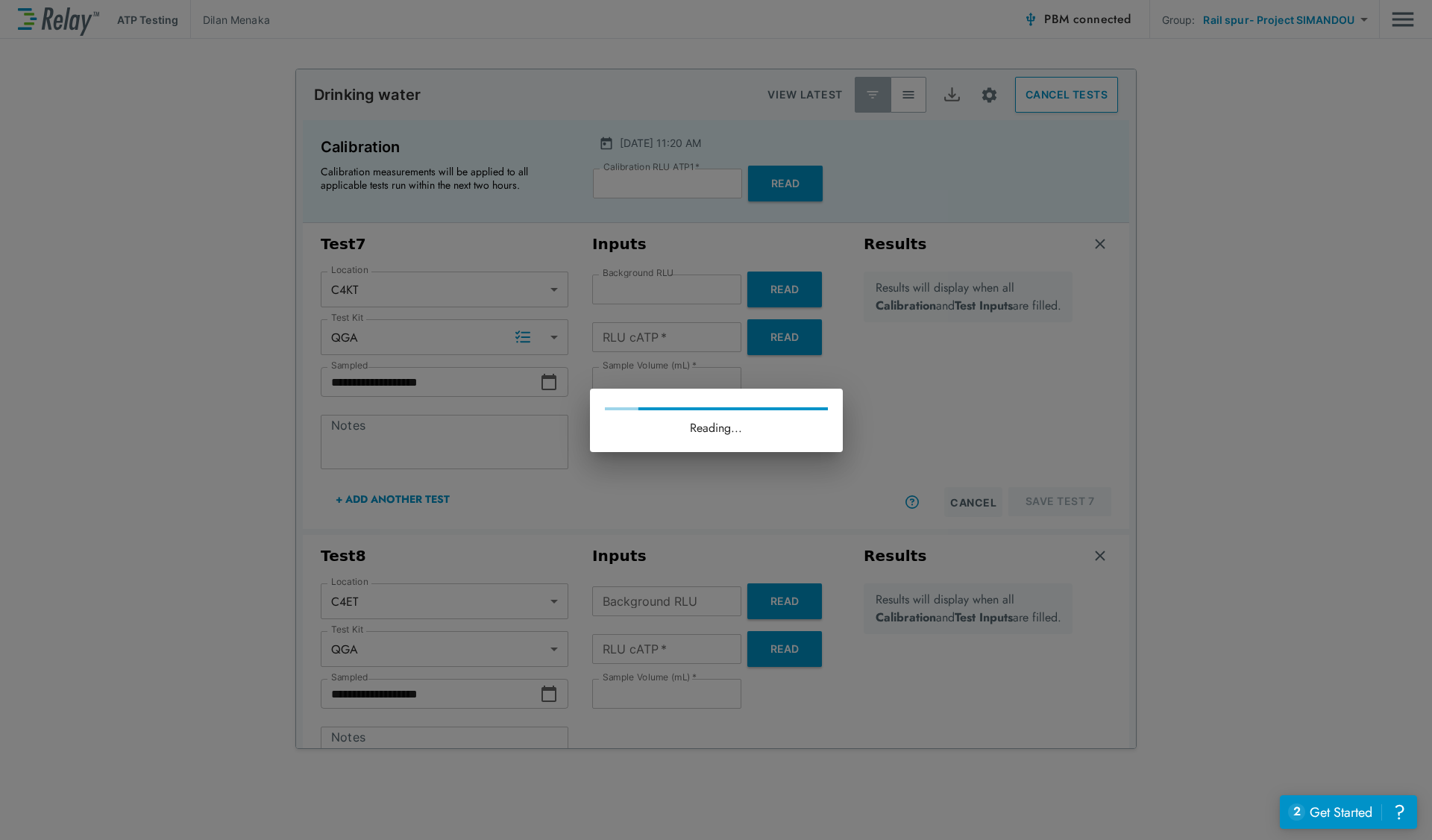
type input "**"
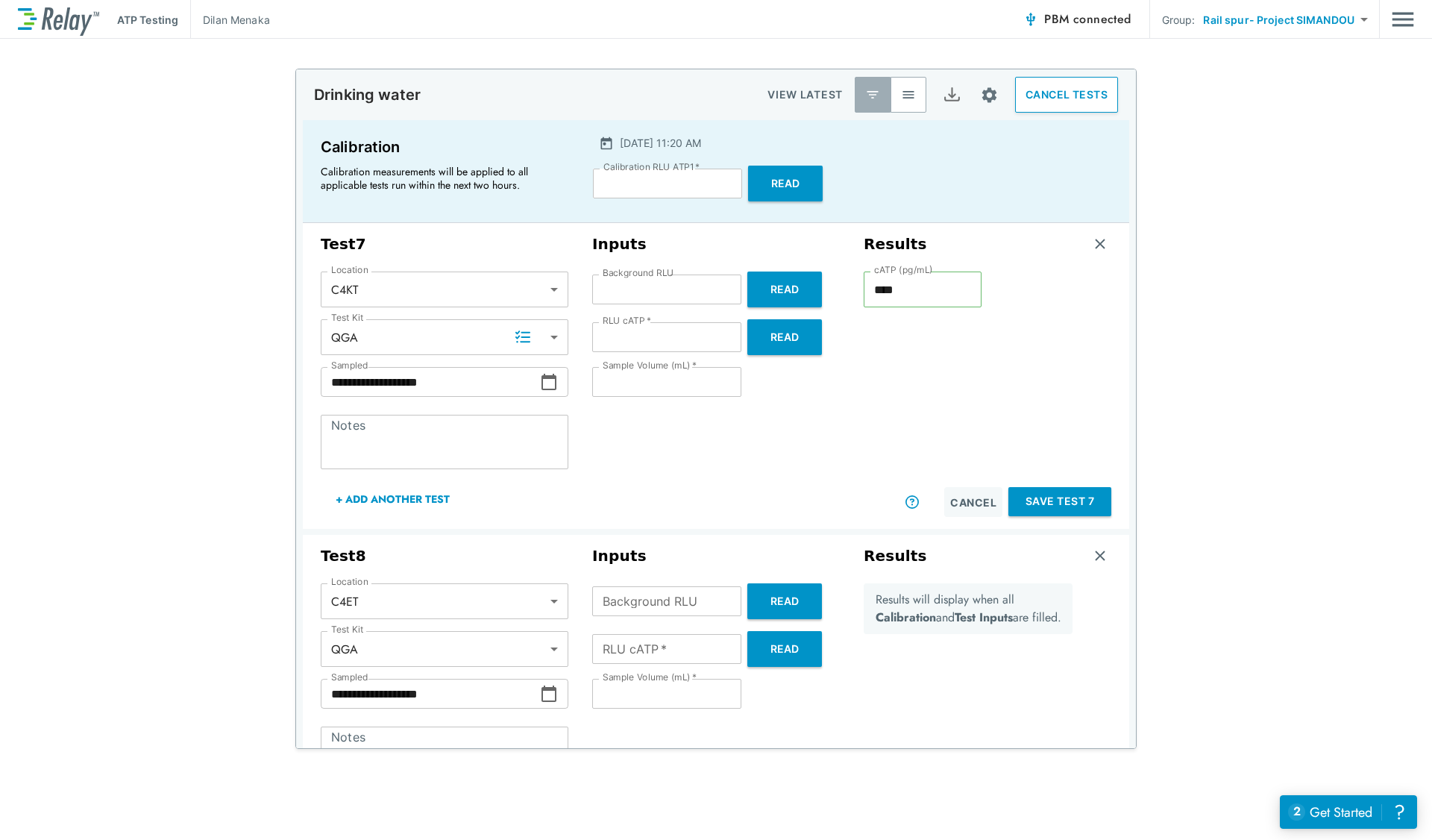
click at [770, 606] on button "Read" at bounding box center [784, 600] width 74 height 36
type input "*"
click at [770, 643] on button "Read" at bounding box center [784, 648] width 74 height 36
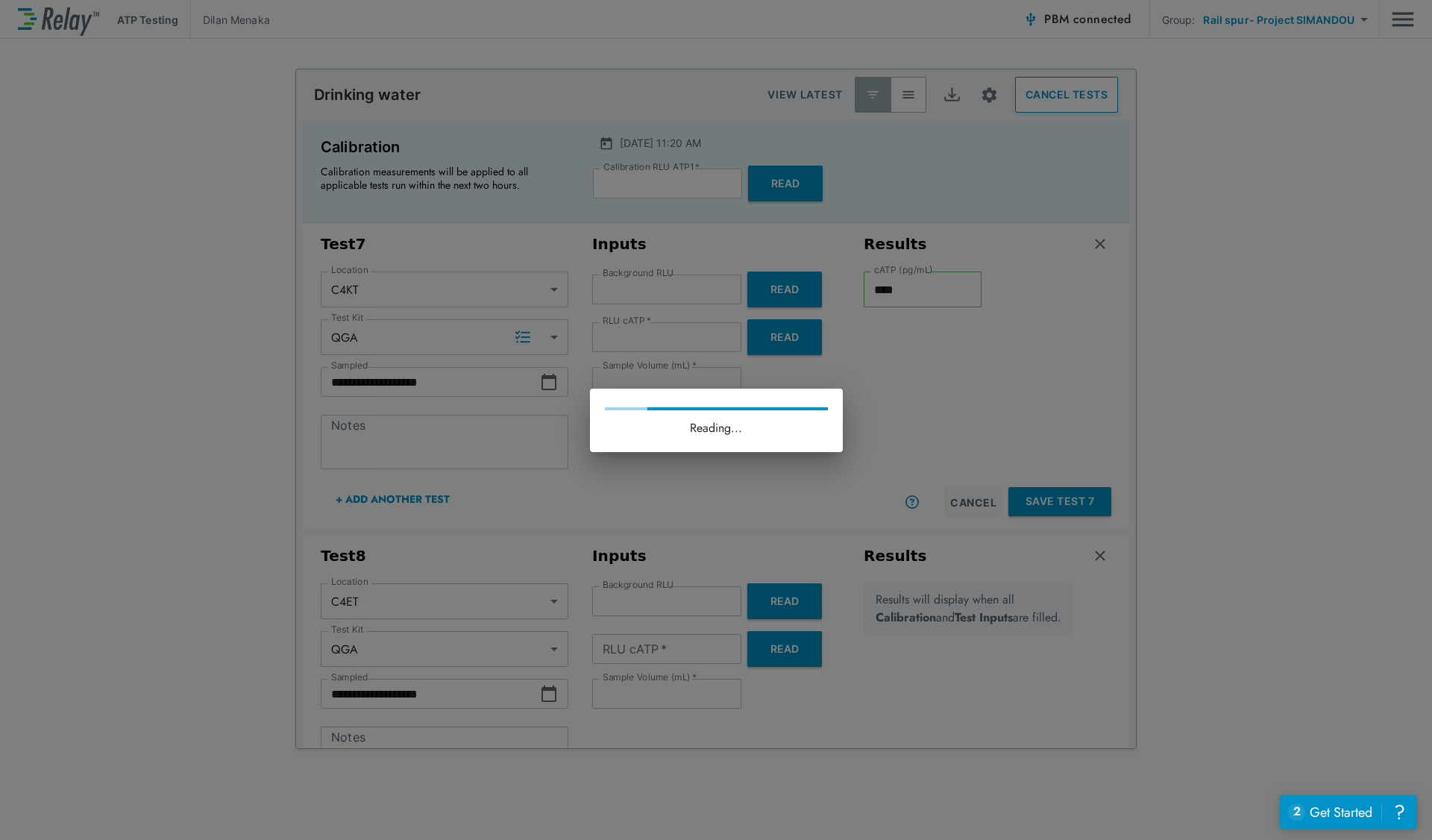
type input "**"
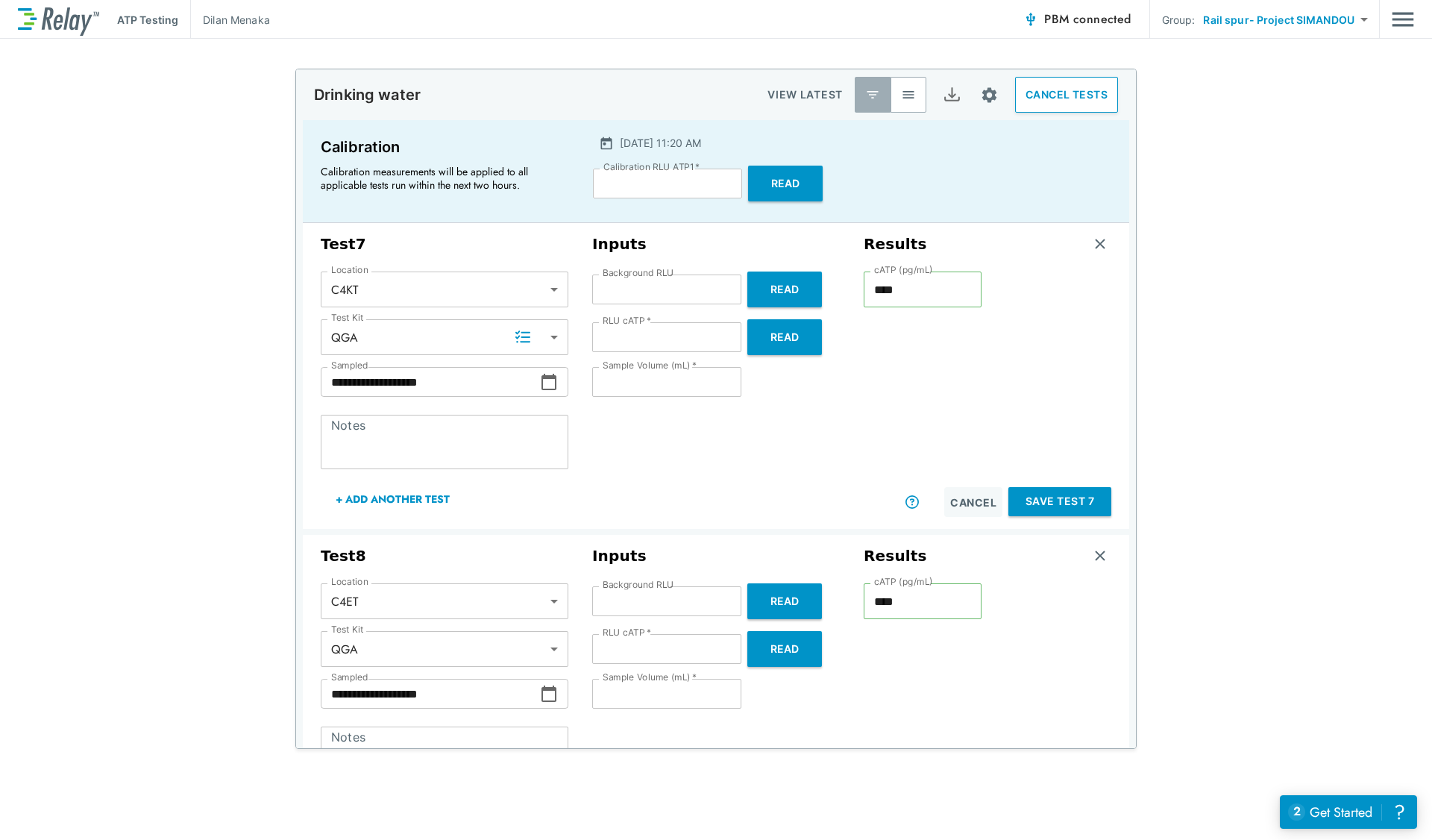
click at [1024, 505] on button "Save Test 7" at bounding box center [1060, 501] width 102 height 29
